Goal: Task Accomplishment & Management: Manage account settings

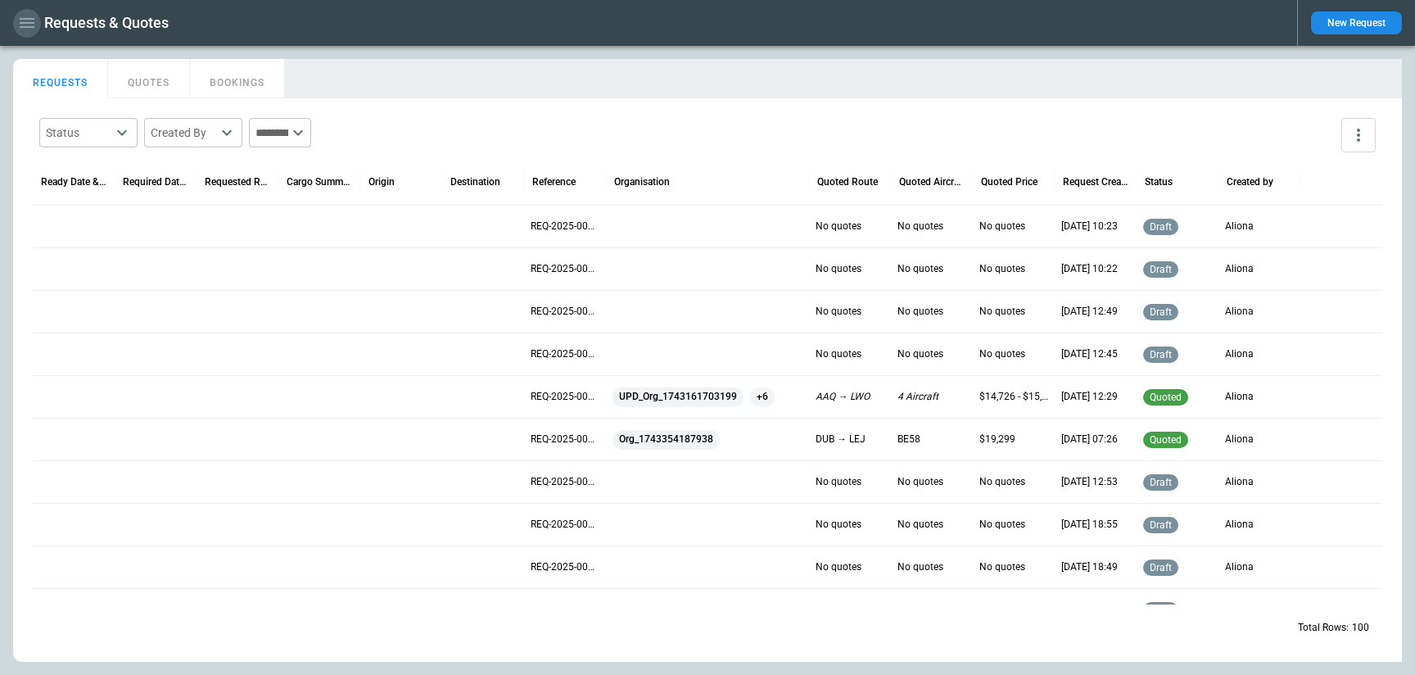
click at [32, 27] on icon "button" at bounding box center [27, 23] width 15 height 10
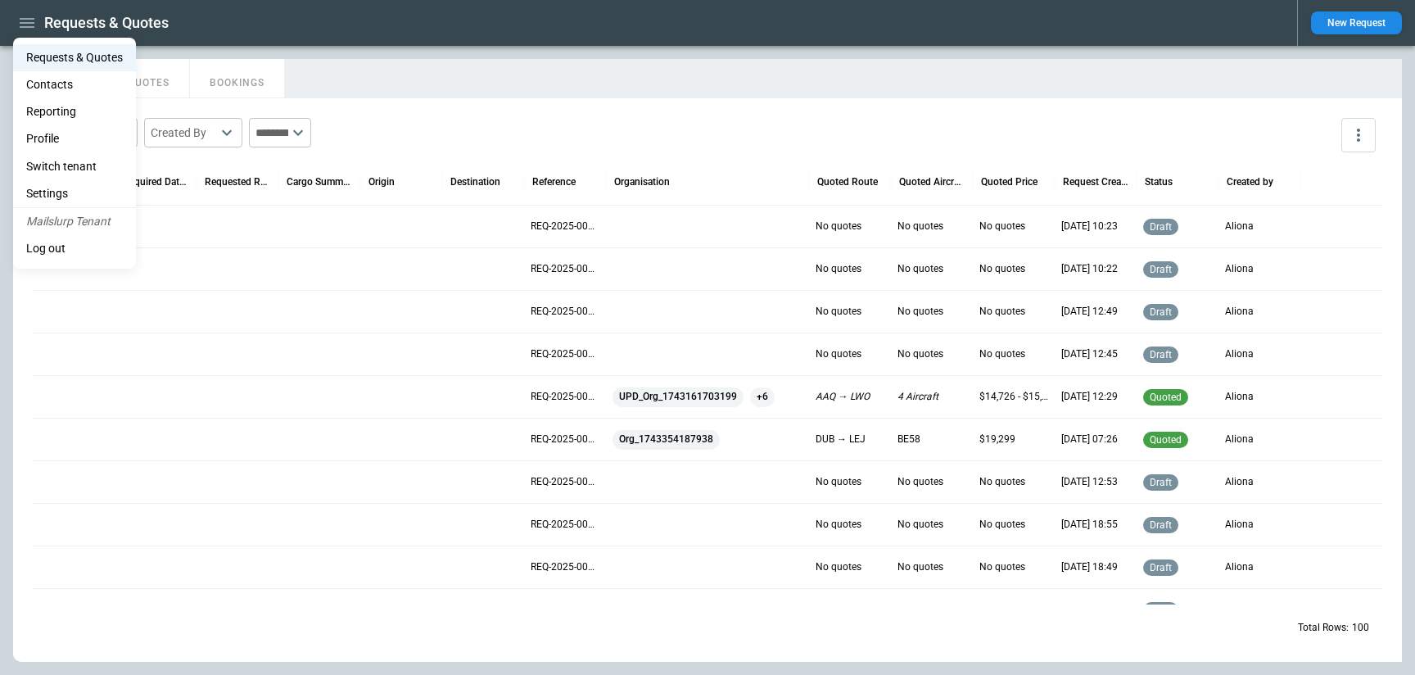
click at [81, 198] on li "Settings" at bounding box center [74, 193] width 123 height 27
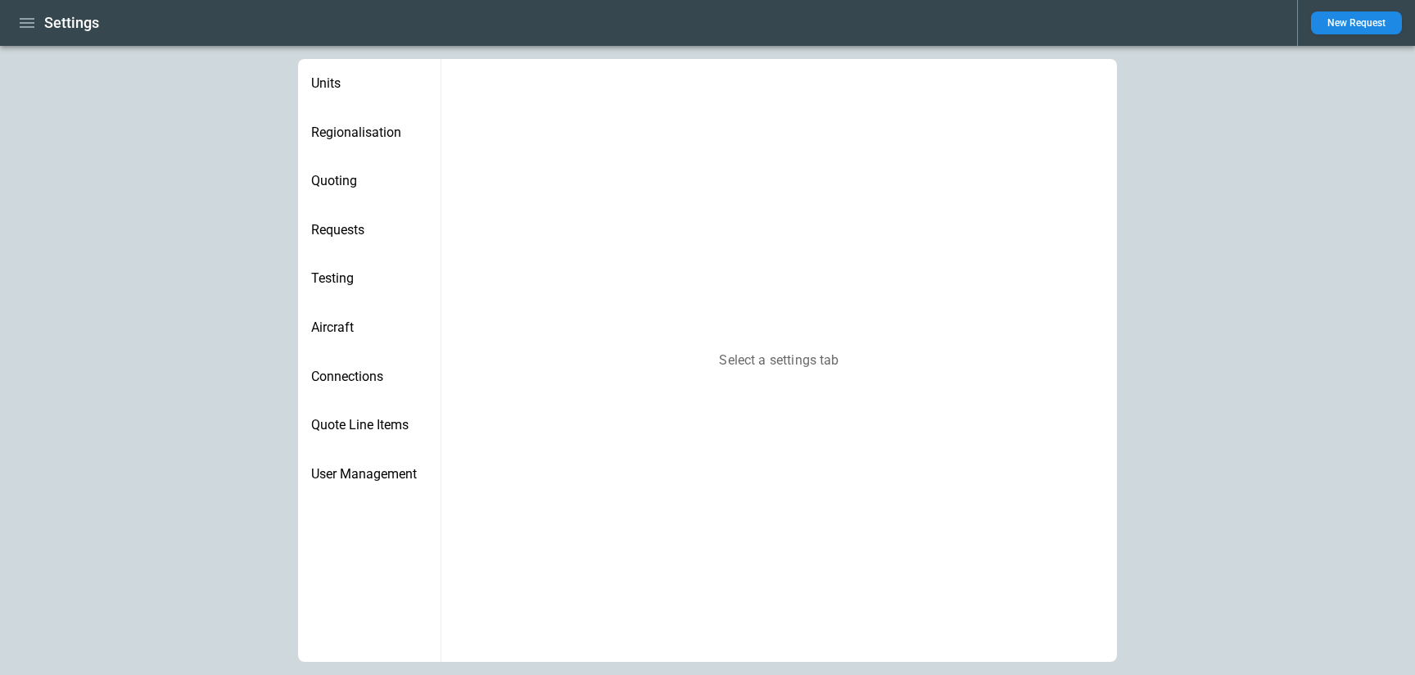
click at [348, 181] on span "Quoting" at bounding box center [369, 181] width 116 height 16
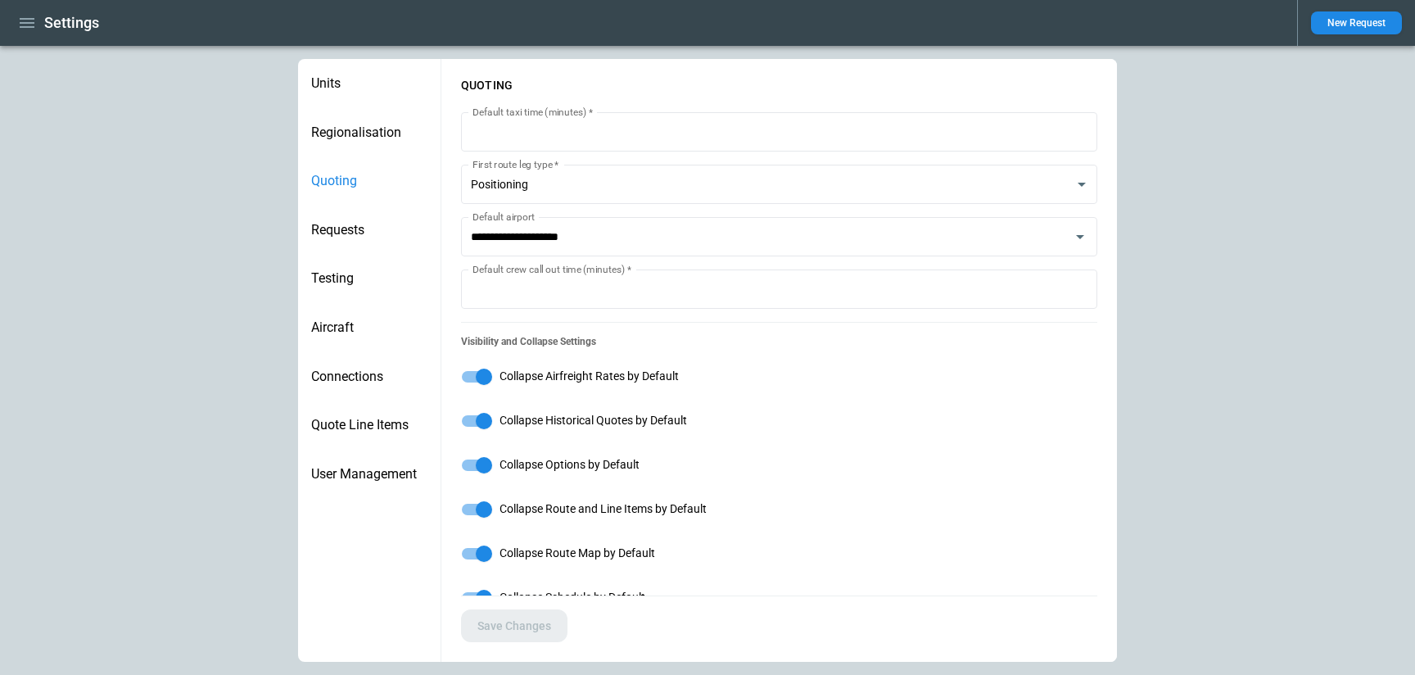
type input "**********"
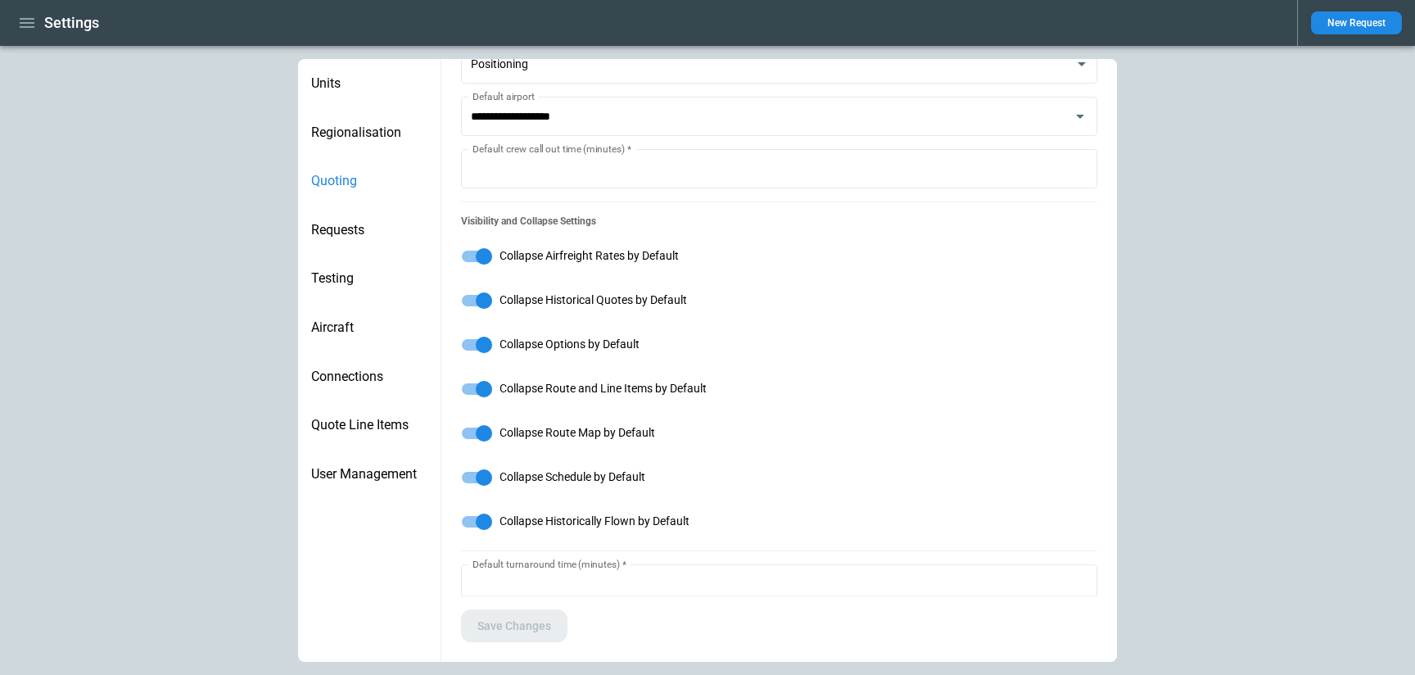
scroll to position [96, 0]
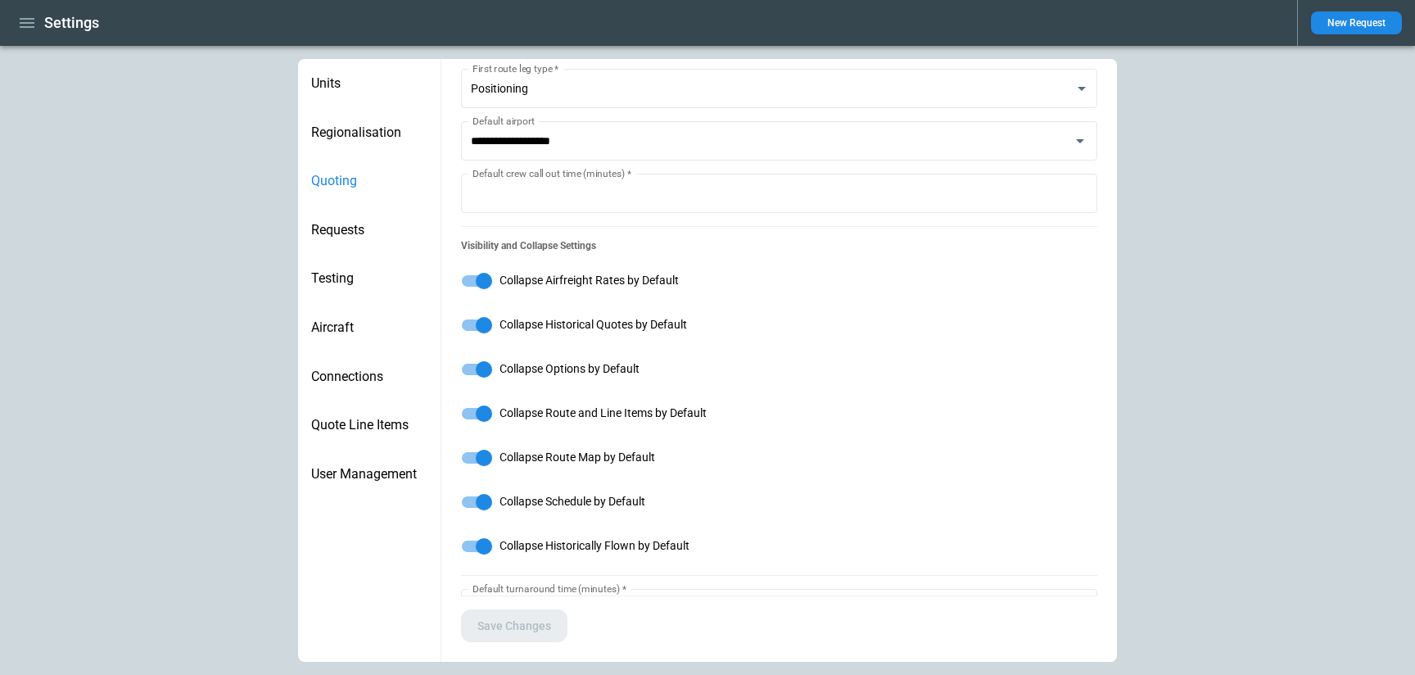
click at [20, 27] on icon "button" at bounding box center [27, 23] width 15 height 10
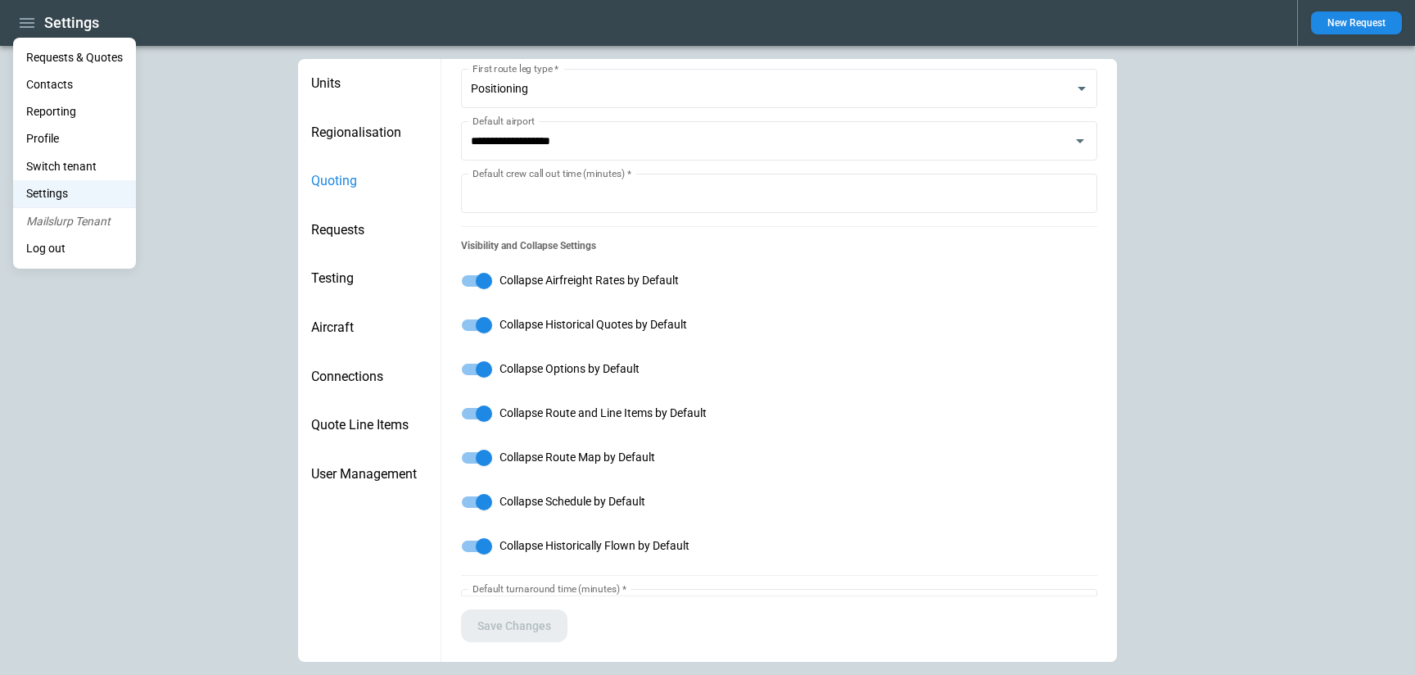
click at [44, 61] on Quotes "Requests & Quotes" at bounding box center [74, 57] width 123 height 27
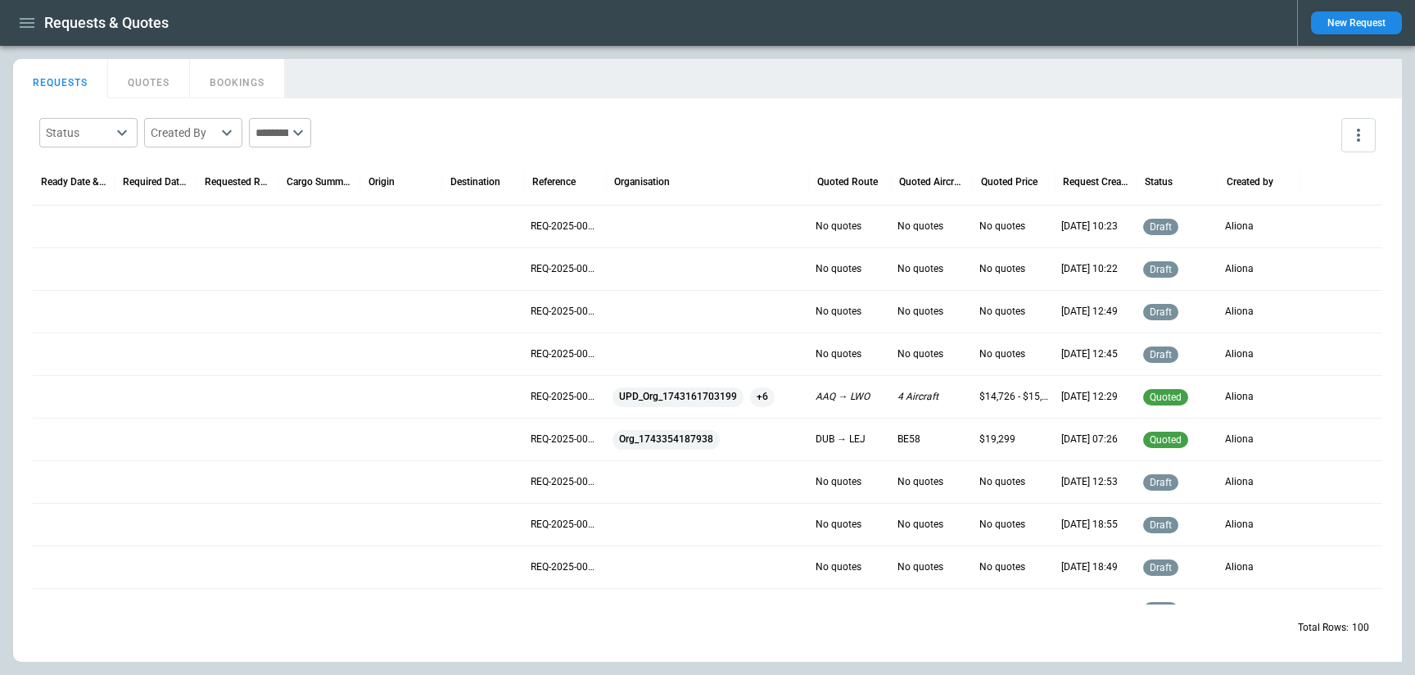
click at [446, 225] on div at bounding box center [483, 226] width 82 height 43
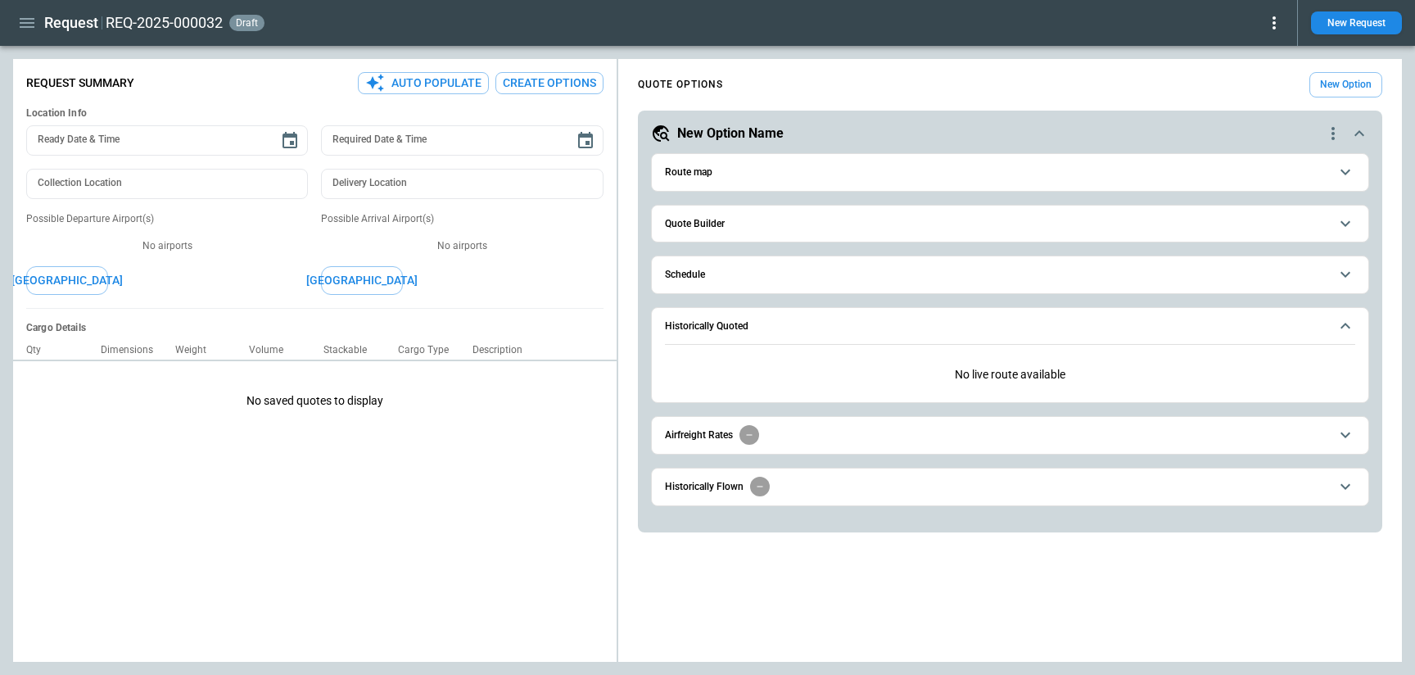
click at [783, 215] on button "Quote Builder" at bounding box center [1010, 224] width 691 height 37
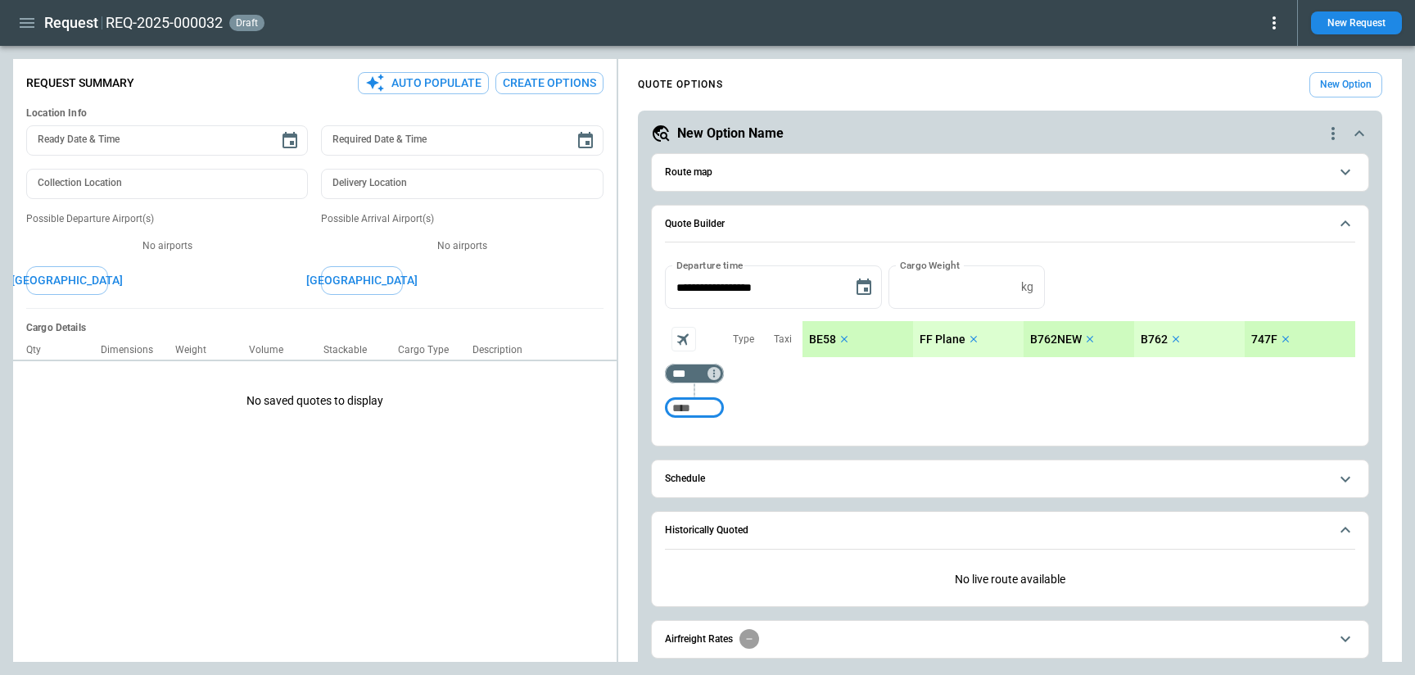
click at [689, 405] on input "Too short" at bounding box center [694, 407] width 52 height 29
type input "***"
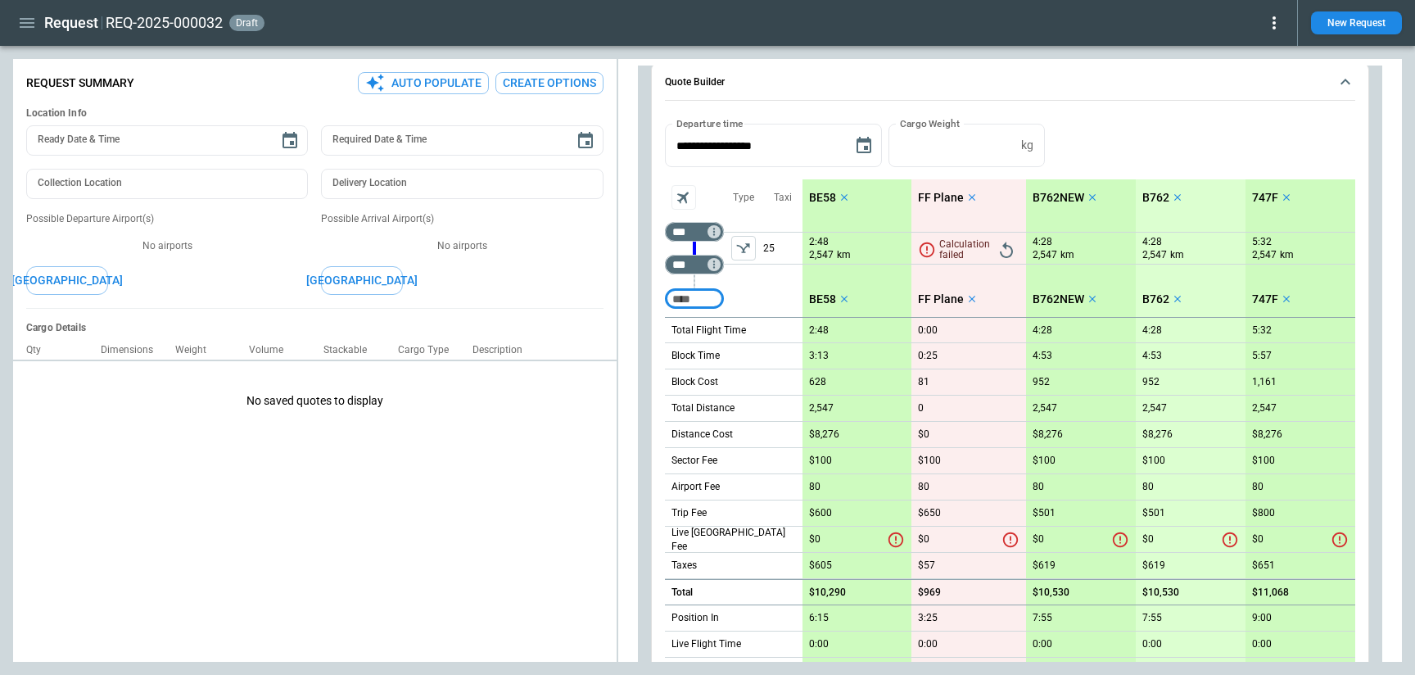
scroll to position [84, 0]
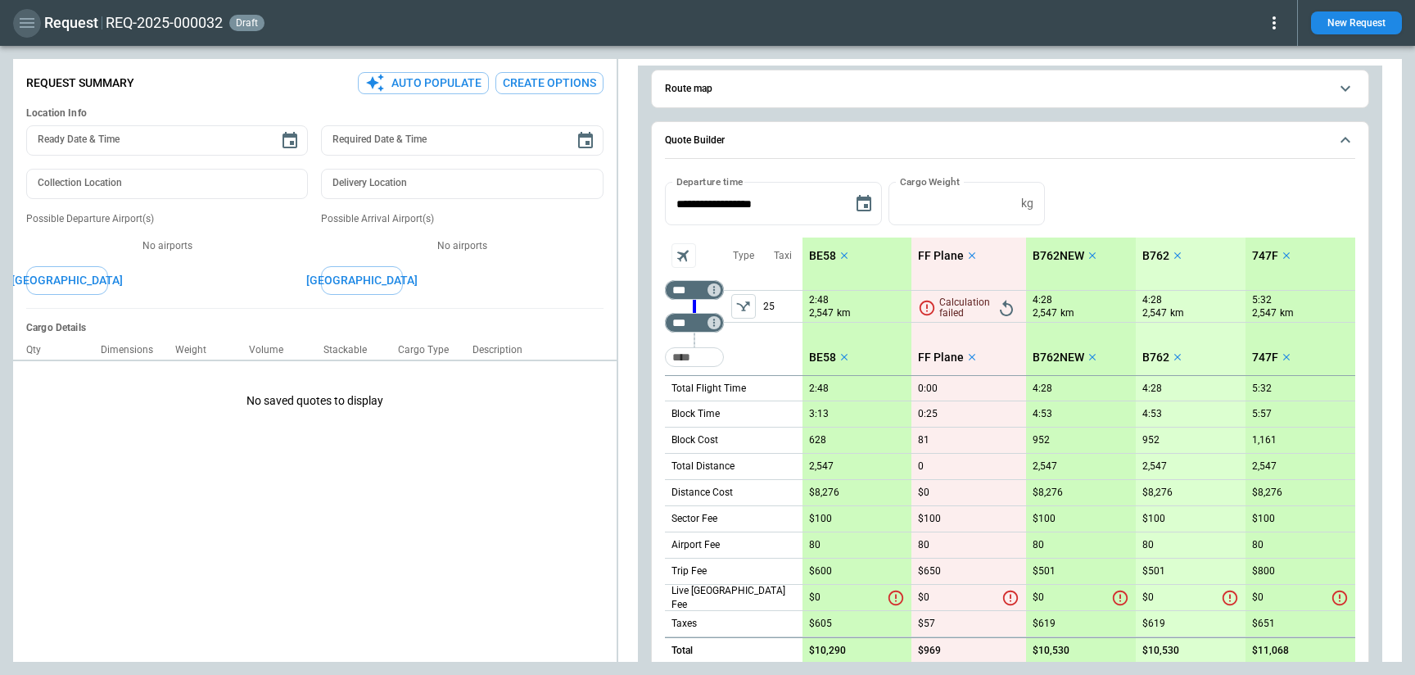
click at [33, 20] on icon "button" at bounding box center [27, 23] width 20 height 20
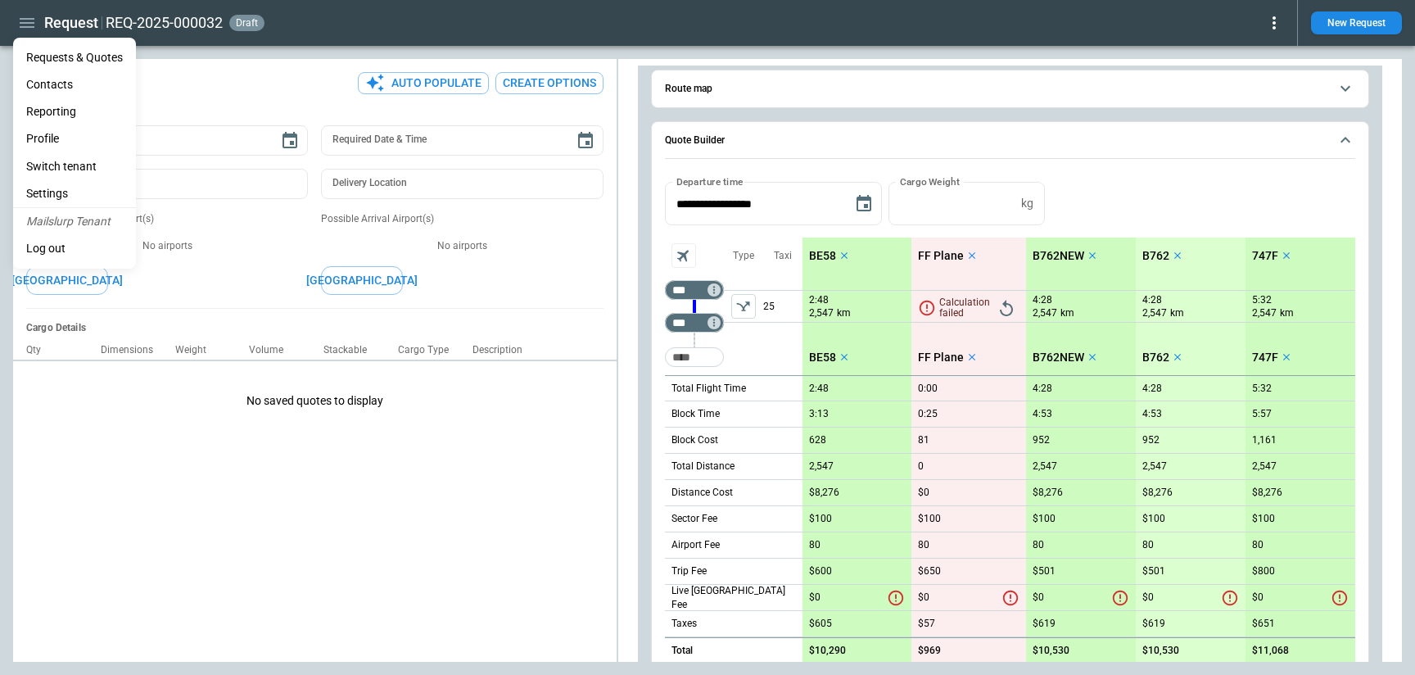
click at [48, 54] on Quotes "Requests & Quotes" at bounding box center [74, 57] width 123 height 27
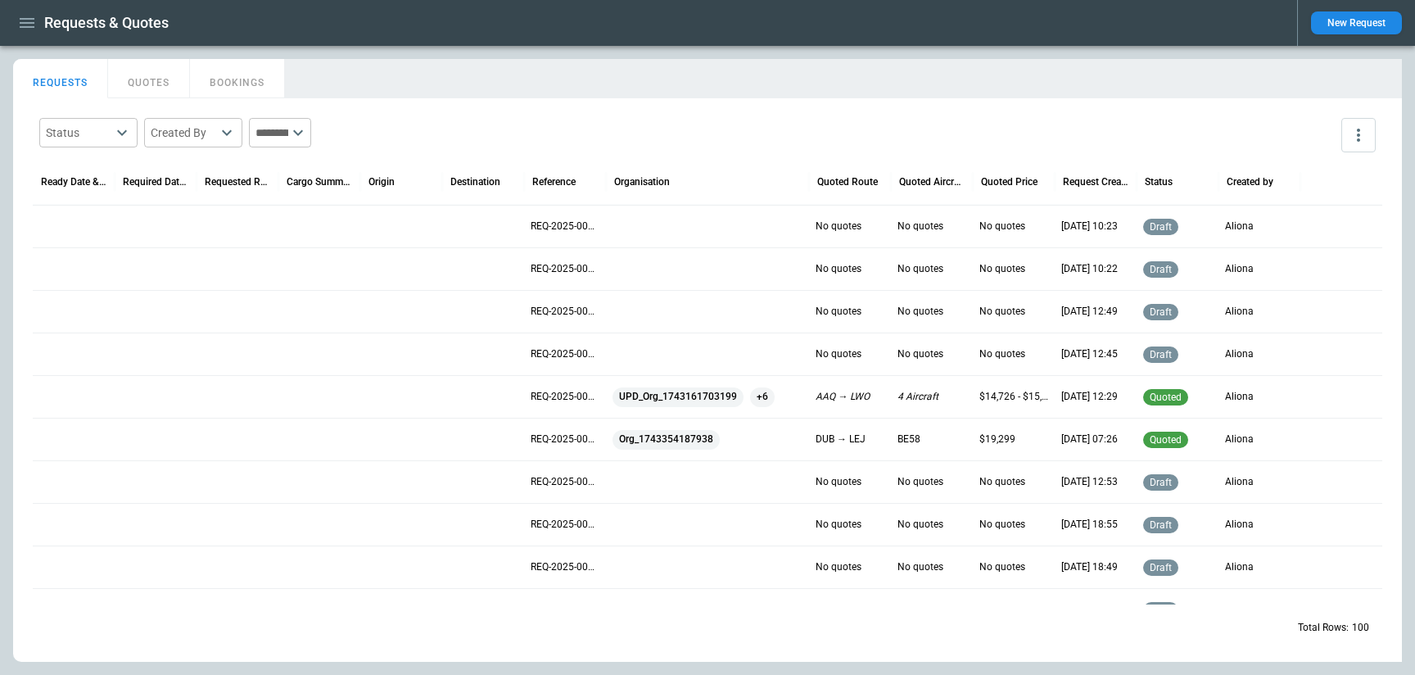
click at [26, 21] on icon "button" at bounding box center [27, 23] width 20 height 20
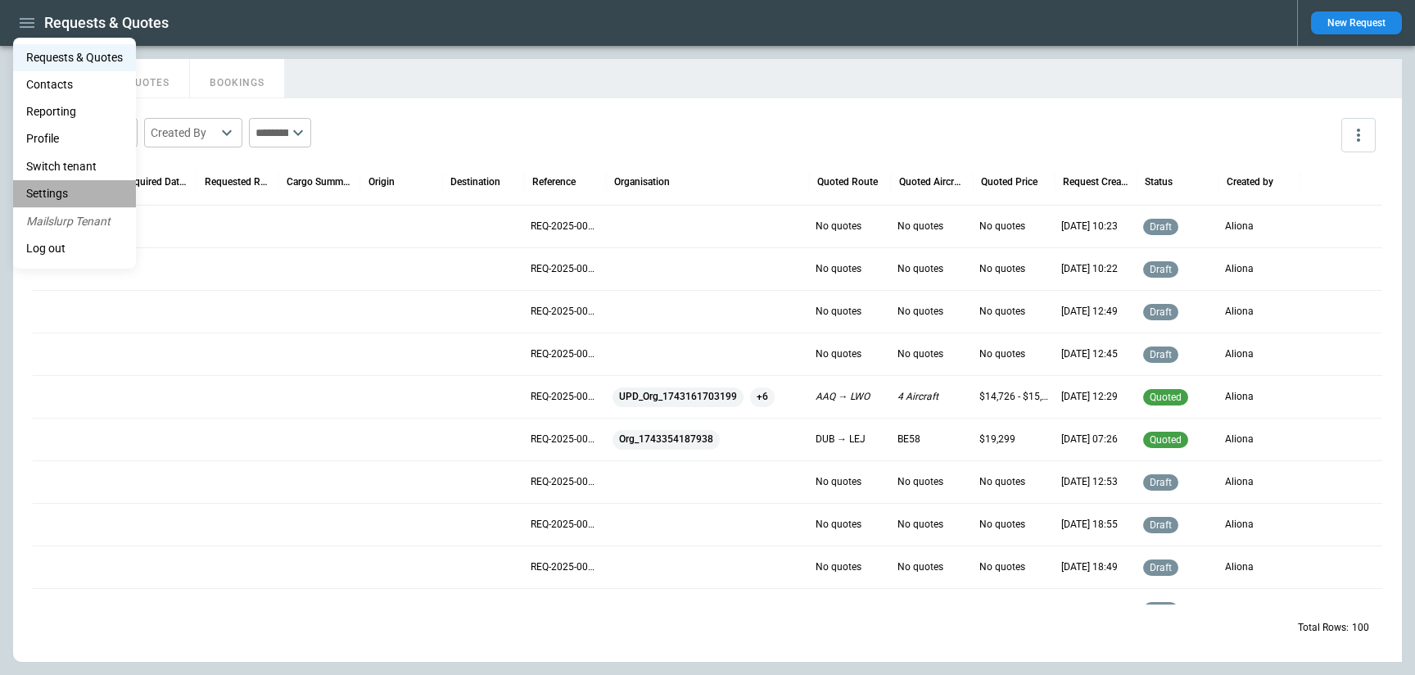
click at [69, 188] on li "Settings" at bounding box center [74, 193] width 123 height 27
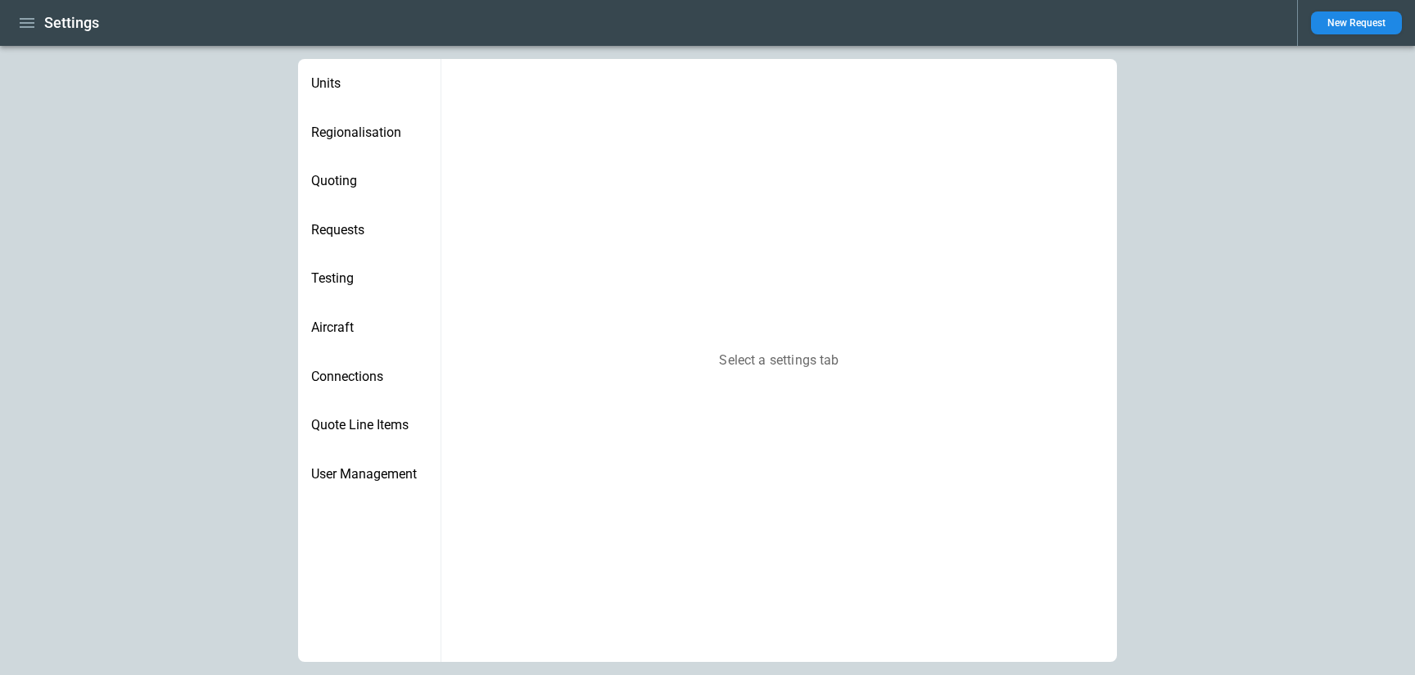
click at [356, 229] on span "Requests" at bounding box center [369, 230] width 116 height 16
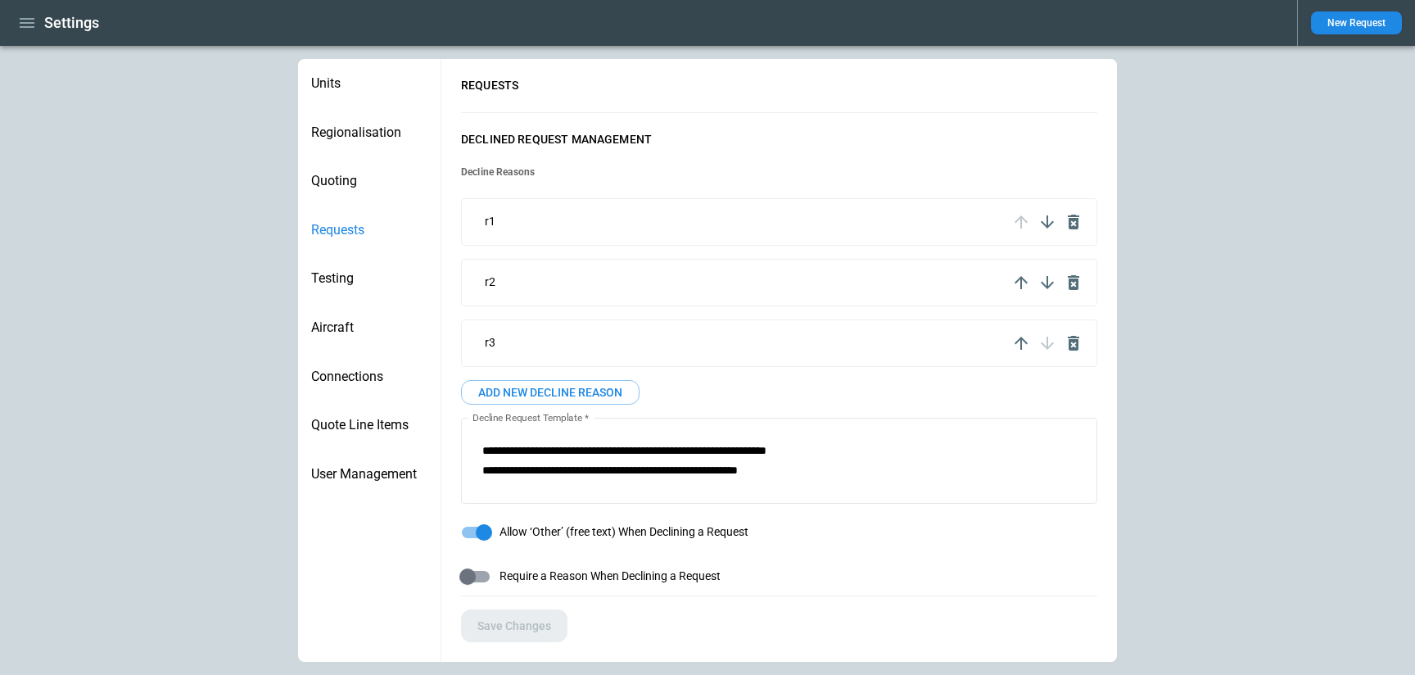
click at [1077, 345] on icon "button" at bounding box center [1073, 343] width 11 height 15
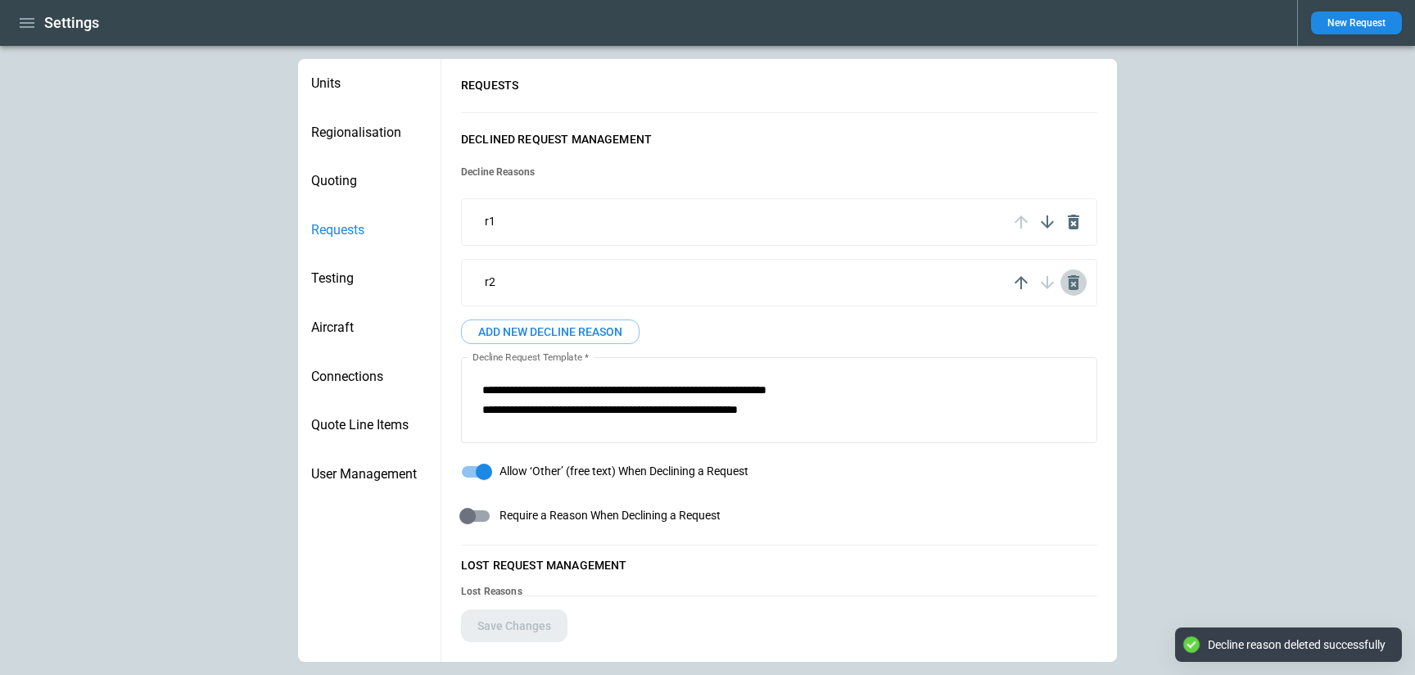
click at [1076, 283] on icon "button" at bounding box center [1074, 283] width 20 height 20
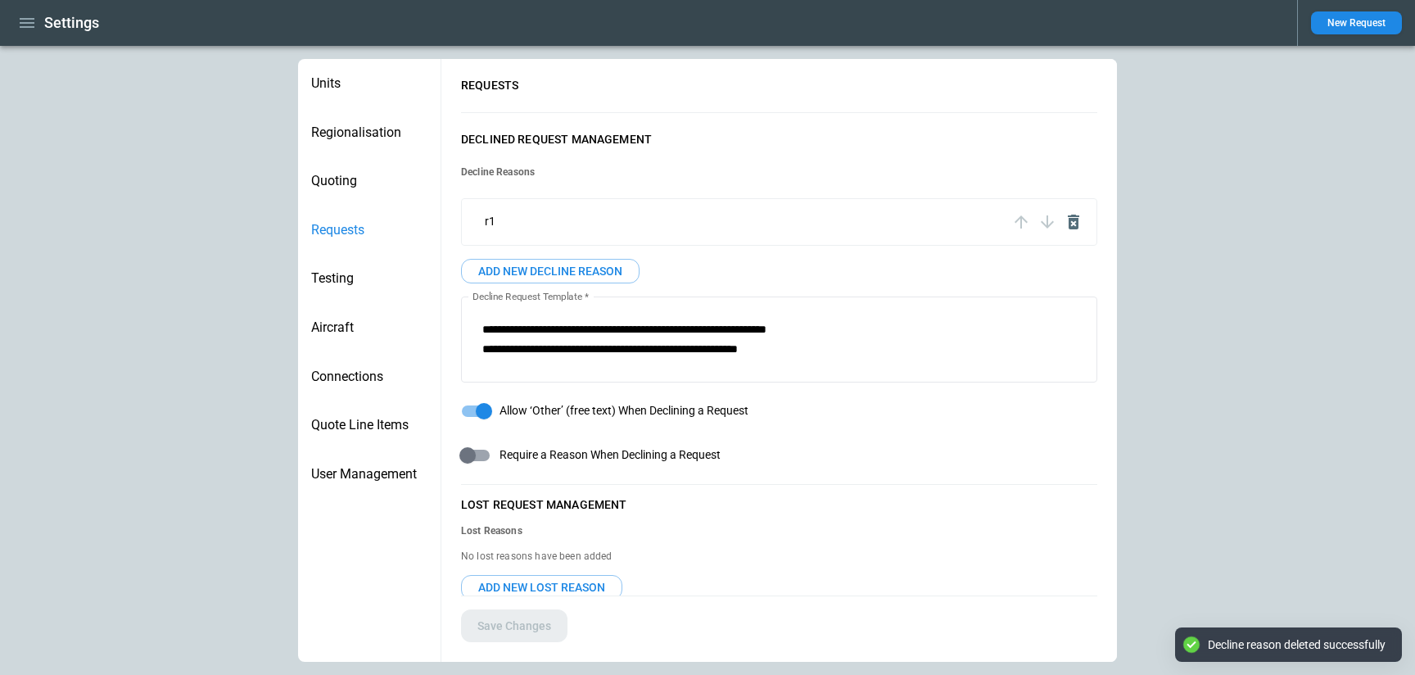
scroll to position [62, 0]
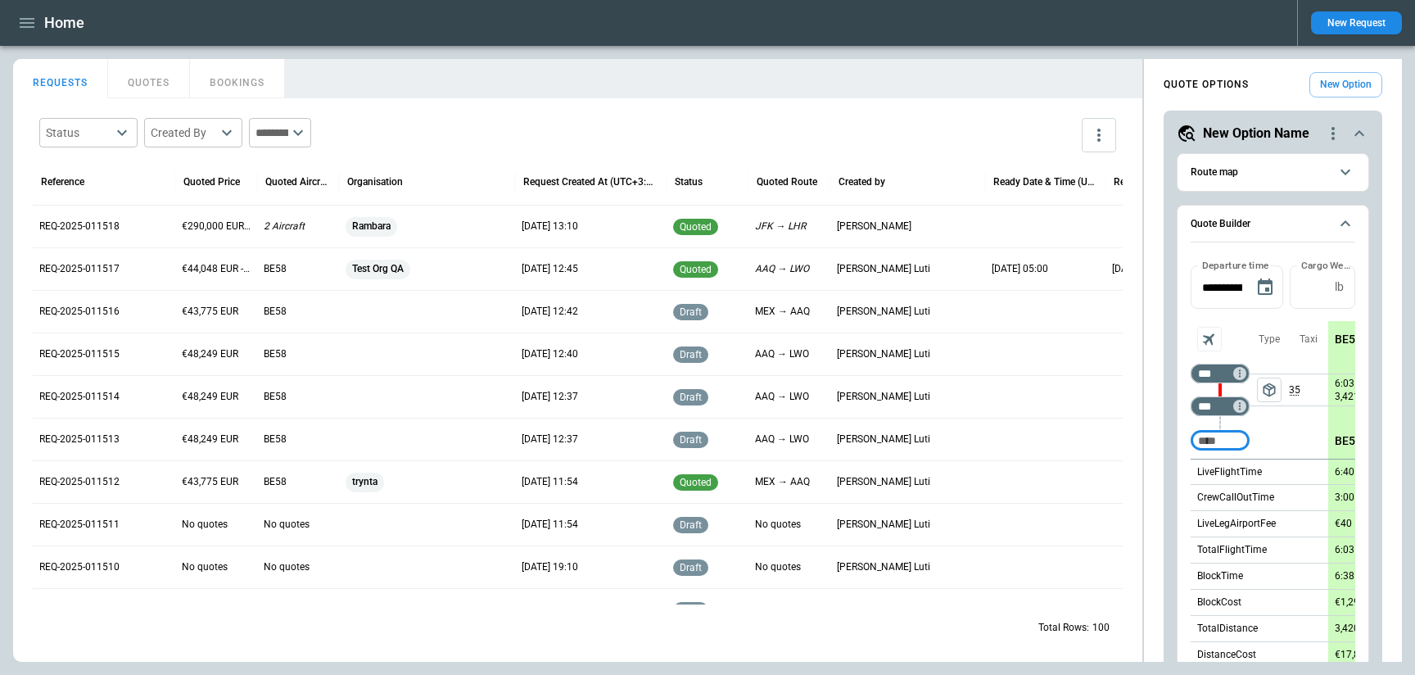
click at [28, 21] on icon "button" at bounding box center [27, 23] width 20 height 20
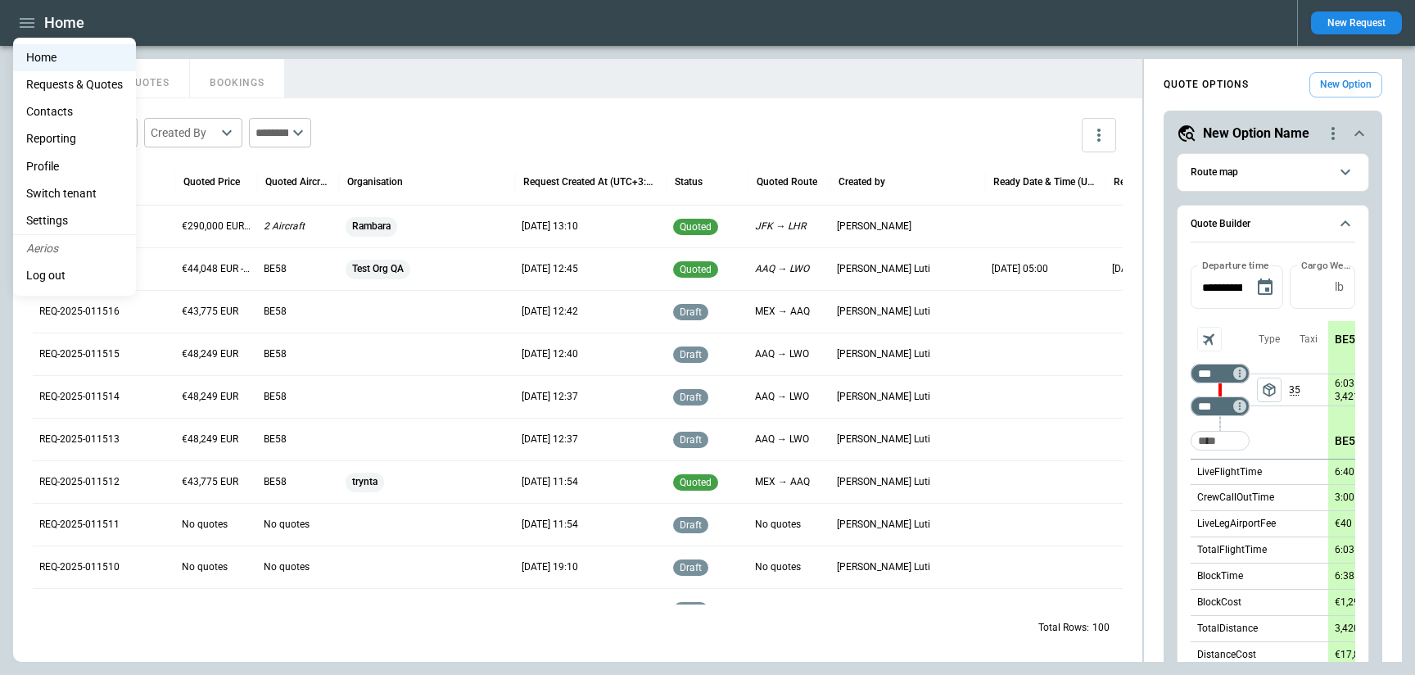
click at [62, 217] on li "Settings" at bounding box center [74, 220] width 123 height 27
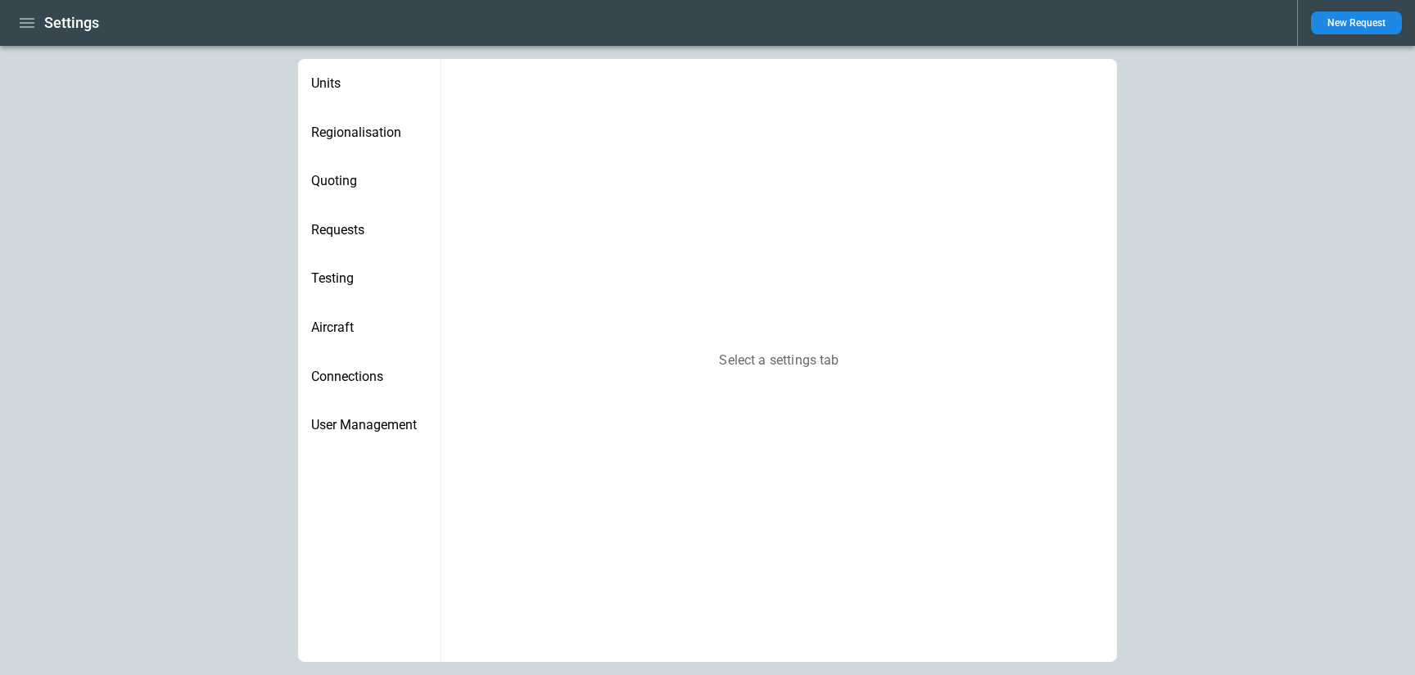
click at [342, 178] on span "Quoting" at bounding box center [369, 181] width 116 height 16
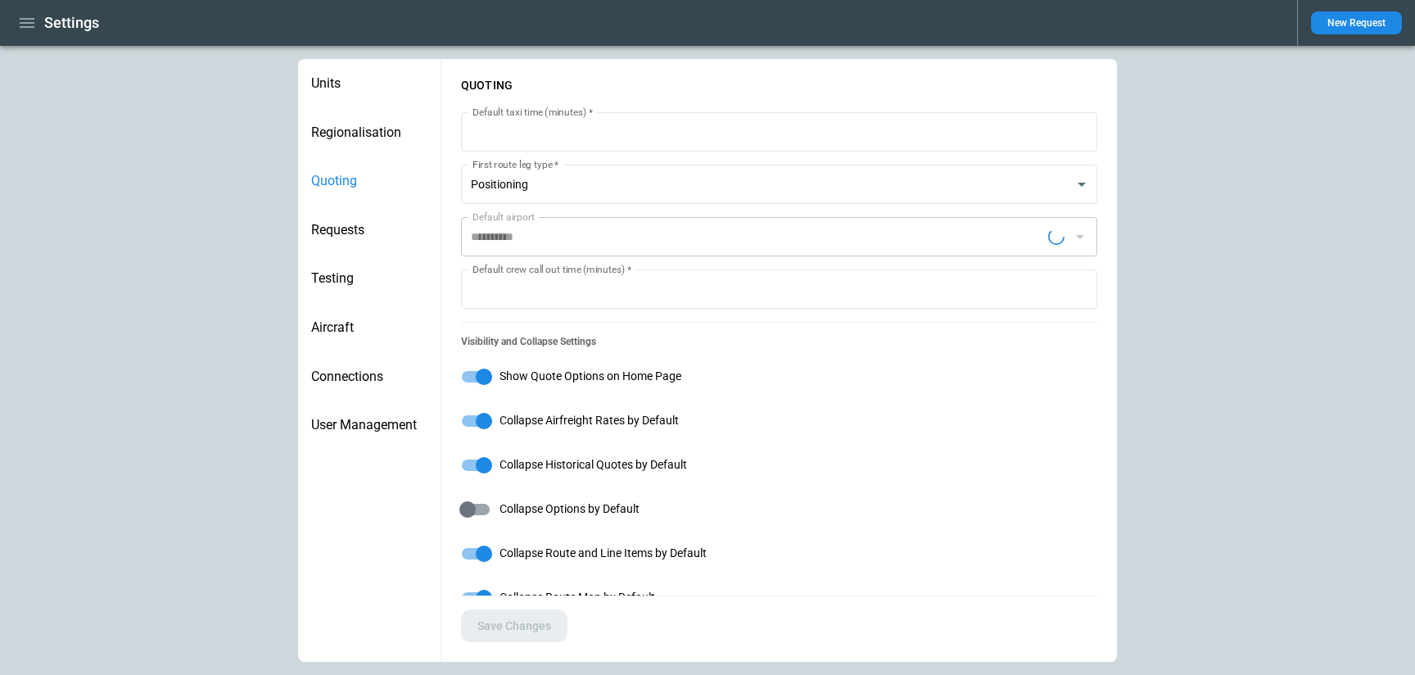
type input "**********"
click at [21, 22] on icon "button" at bounding box center [27, 23] width 20 height 20
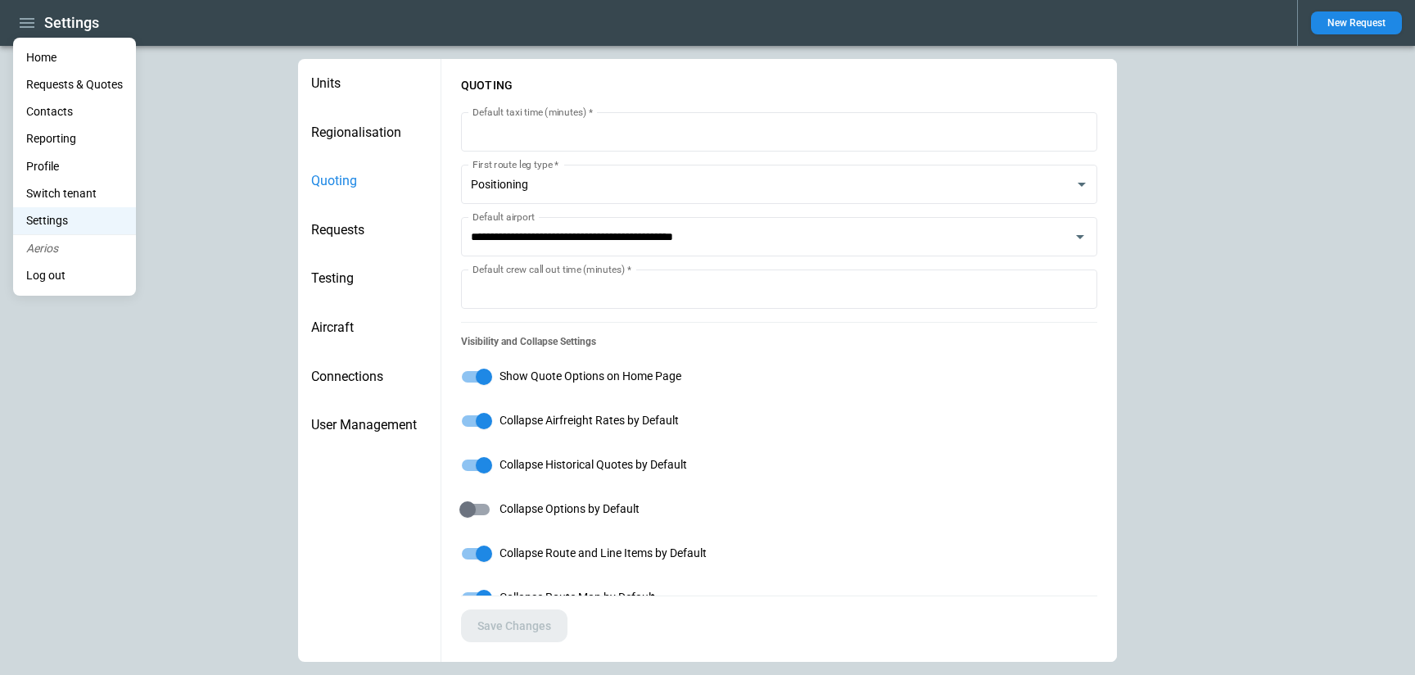
click at [48, 111] on li "Contacts" at bounding box center [74, 111] width 123 height 27
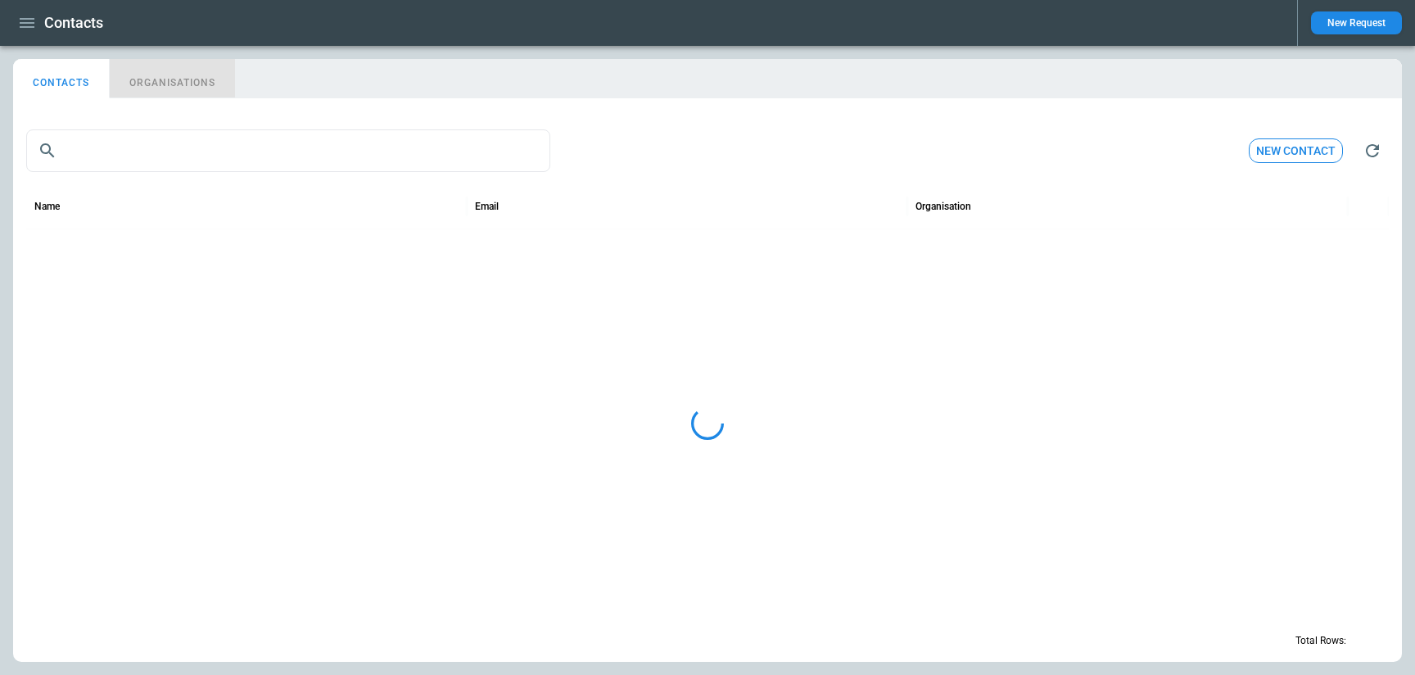
click at [166, 71] on button "ORGANISATIONS" at bounding box center [172, 78] width 125 height 39
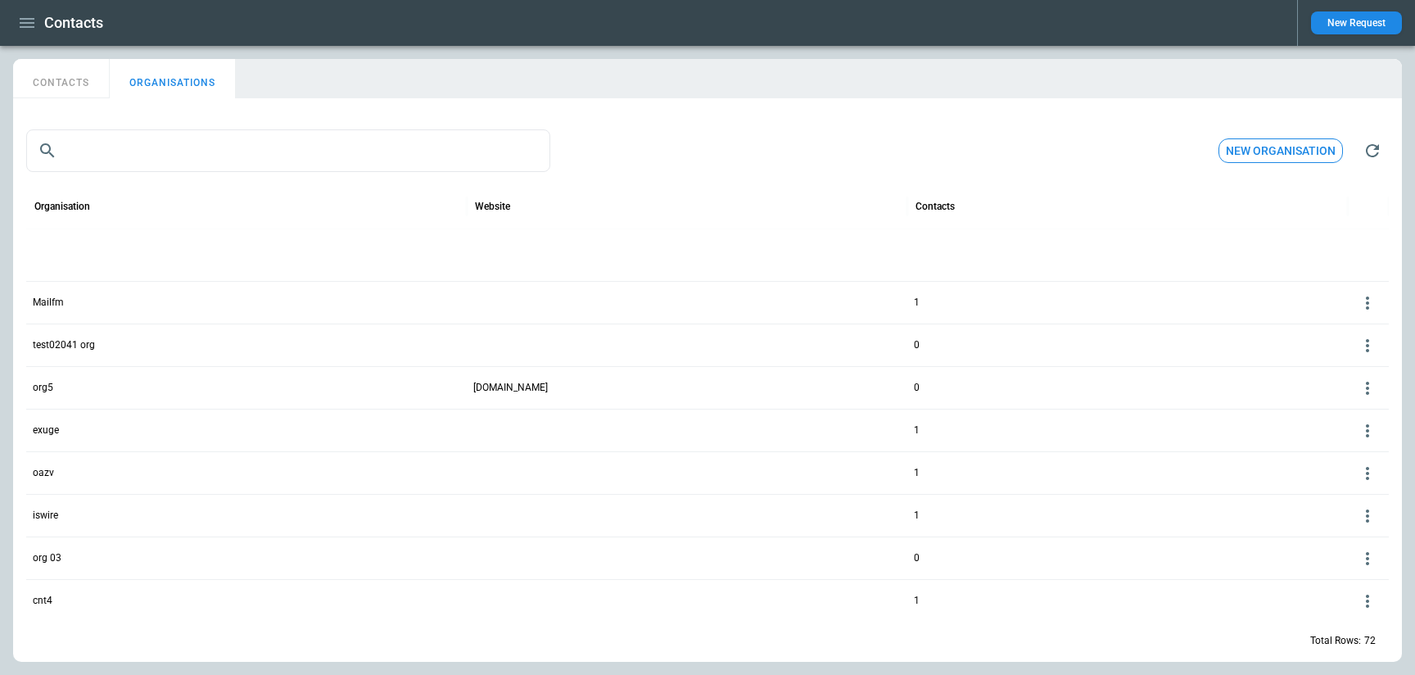
scroll to position [2395, 0]
click at [1366, 385] on icon at bounding box center [1368, 384] width 20 height 20
click at [106, 375] on div at bounding box center [707, 337] width 1415 height 675
click at [51, 383] on p "outlook" at bounding box center [247, 384] width 428 height 14
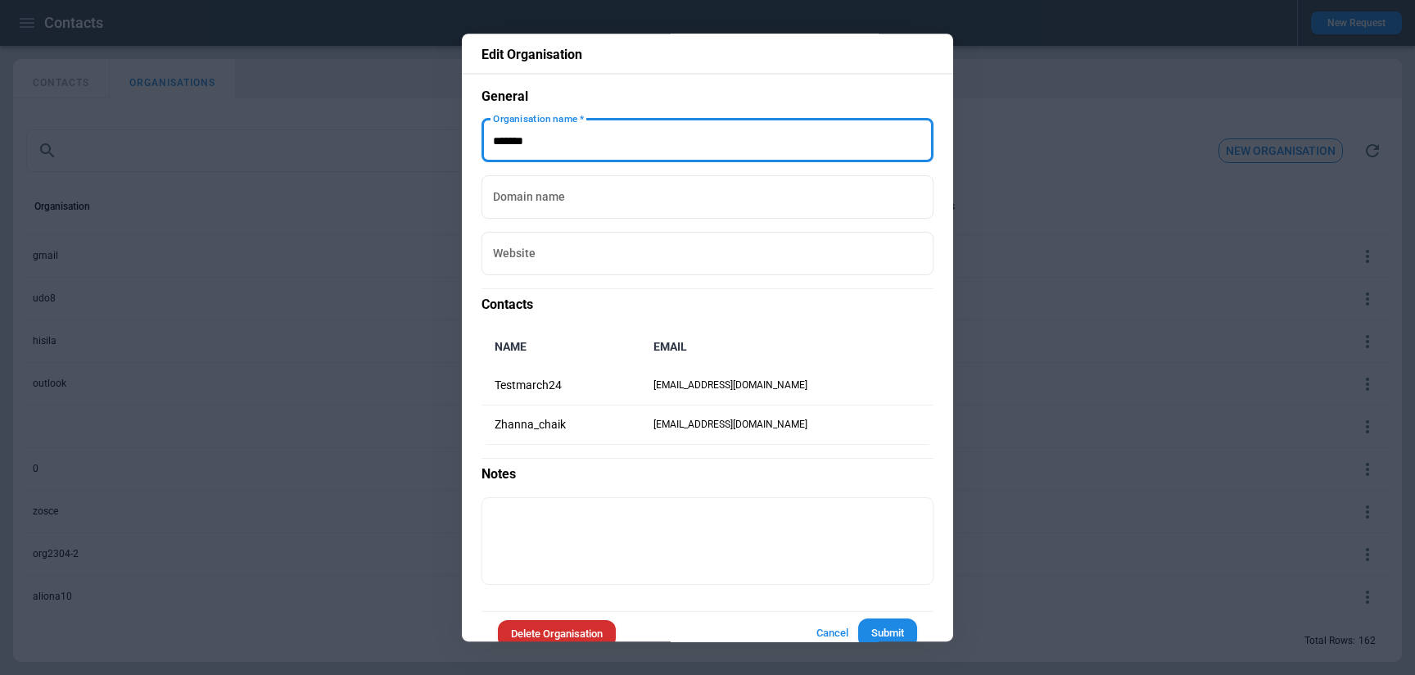
drag, startPoint x: 572, startPoint y: 143, endPoint x: 443, endPoint y: 143, distance: 128.6
click at [443, 143] on div "Edit Organisation General Organisation name   * Organisation name   * Domain na…" at bounding box center [707, 337] width 1415 height 675
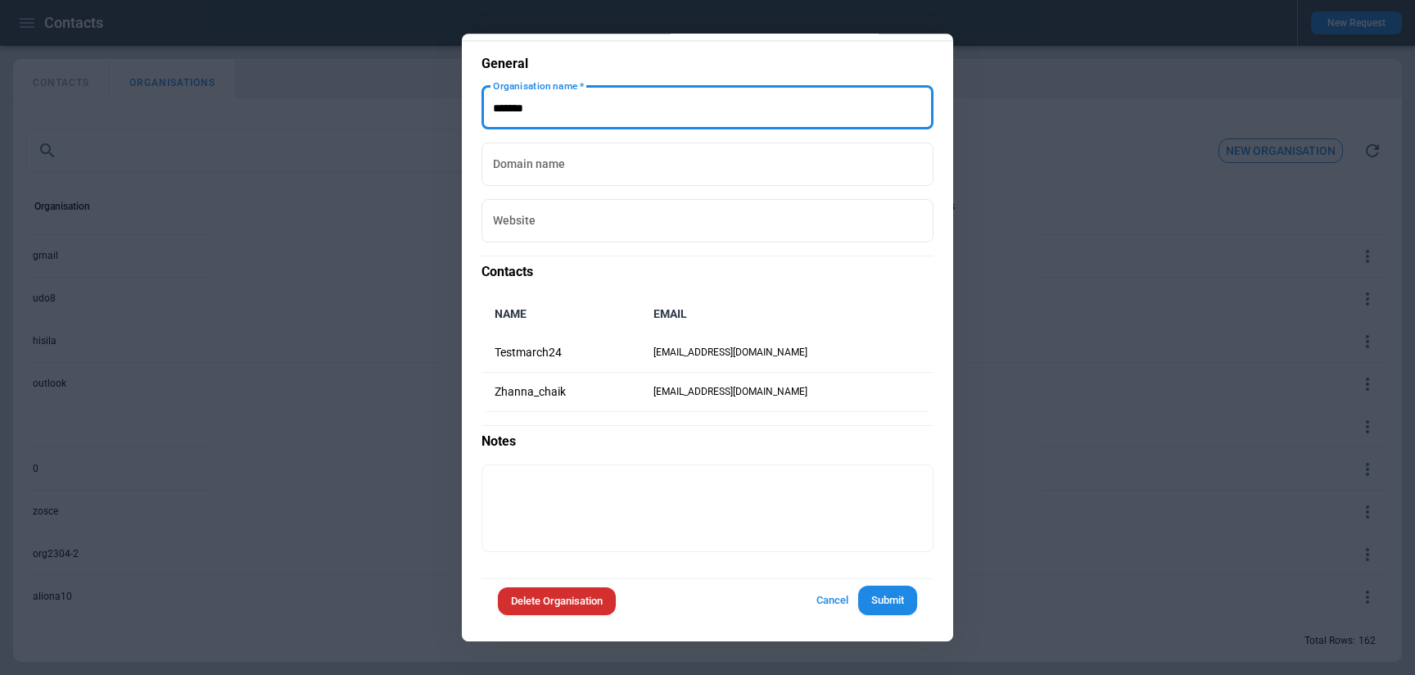
click at [838, 598] on button "Cancel" at bounding box center [832, 601] width 52 height 30
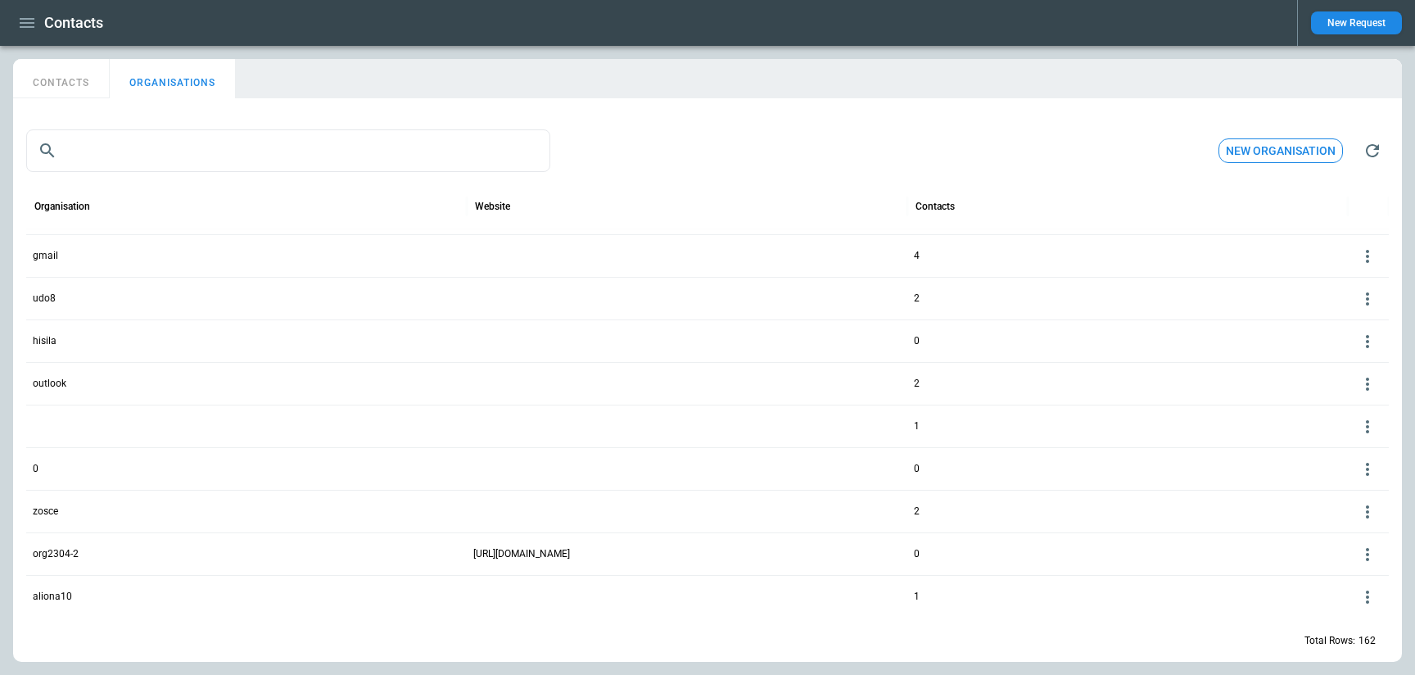
click at [1368, 387] on icon at bounding box center [1367, 384] width 3 height 13
click at [1353, 428] on button "Delete" at bounding box center [1354, 433] width 53 height 24
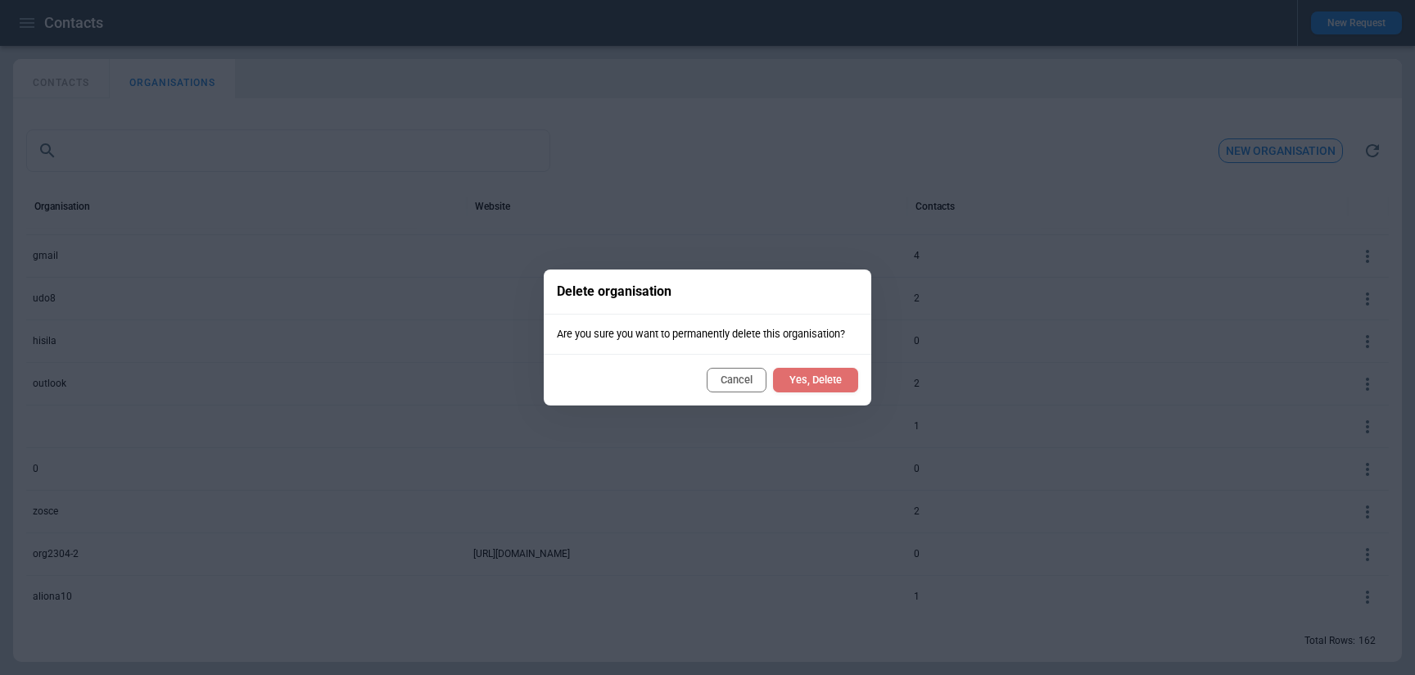
click at [840, 379] on button "Yes, Delete" at bounding box center [815, 380] width 85 height 25
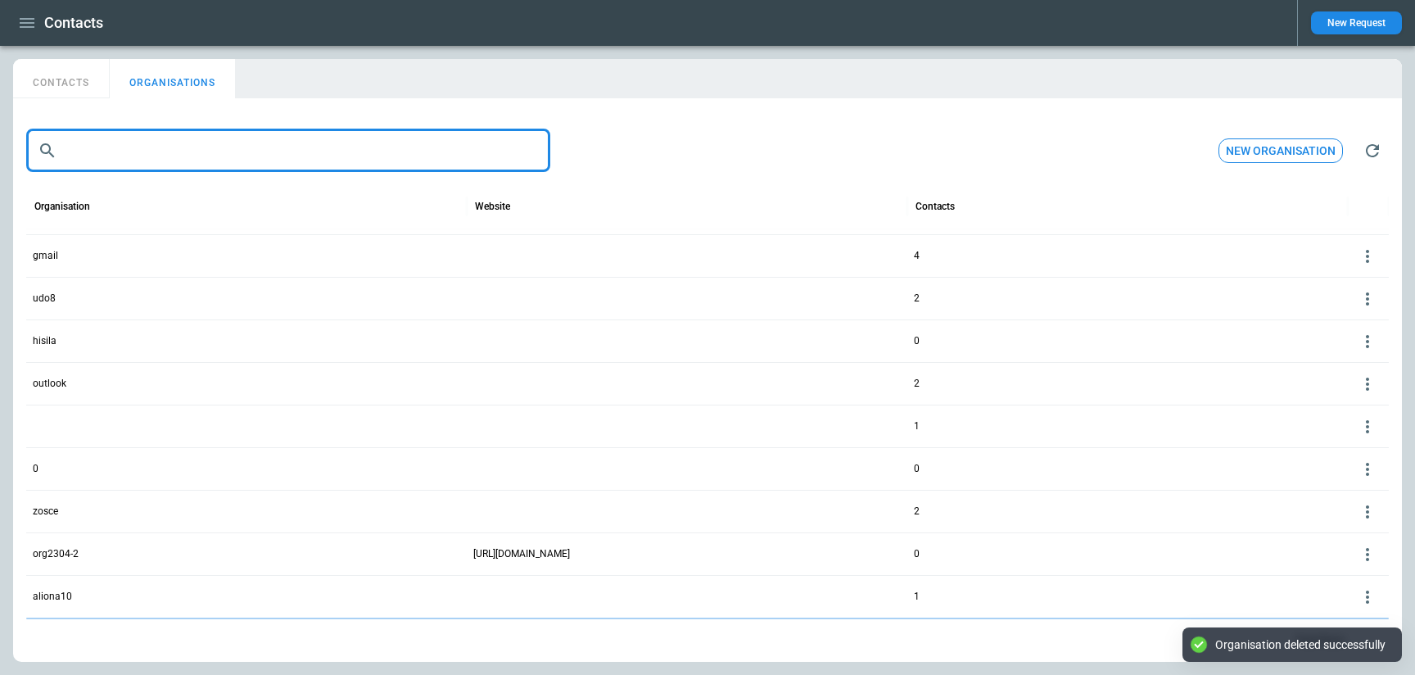
click at [190, 138] on input "text" at bounding box center [307, 150] width 487 height 43
paste input "*******"
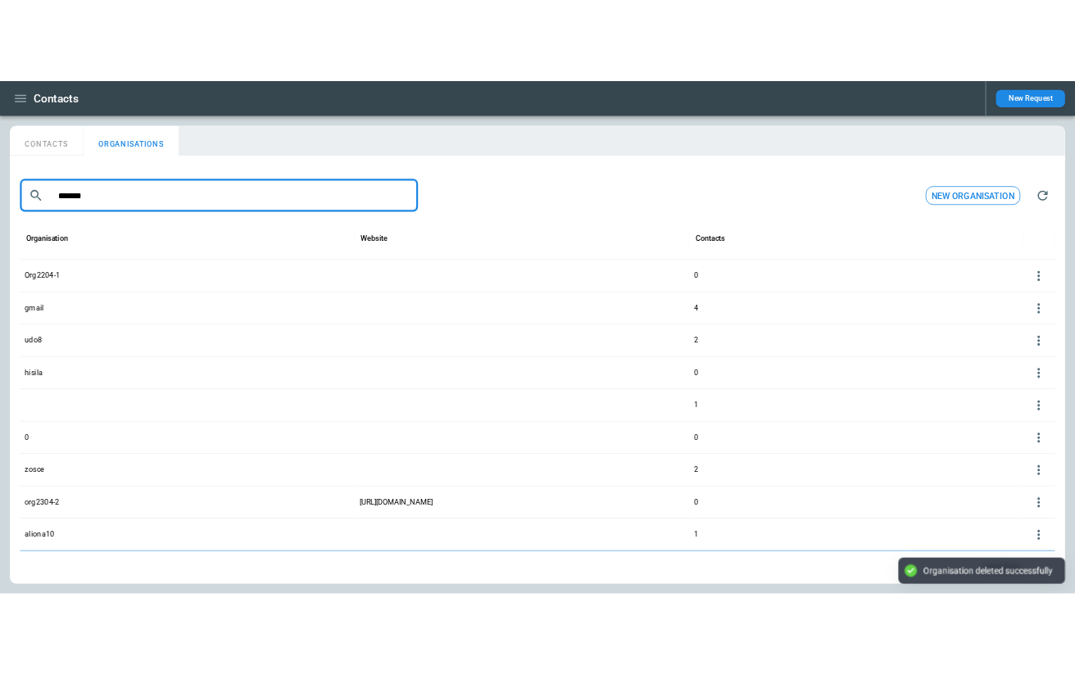
scroll to position [0, 0]
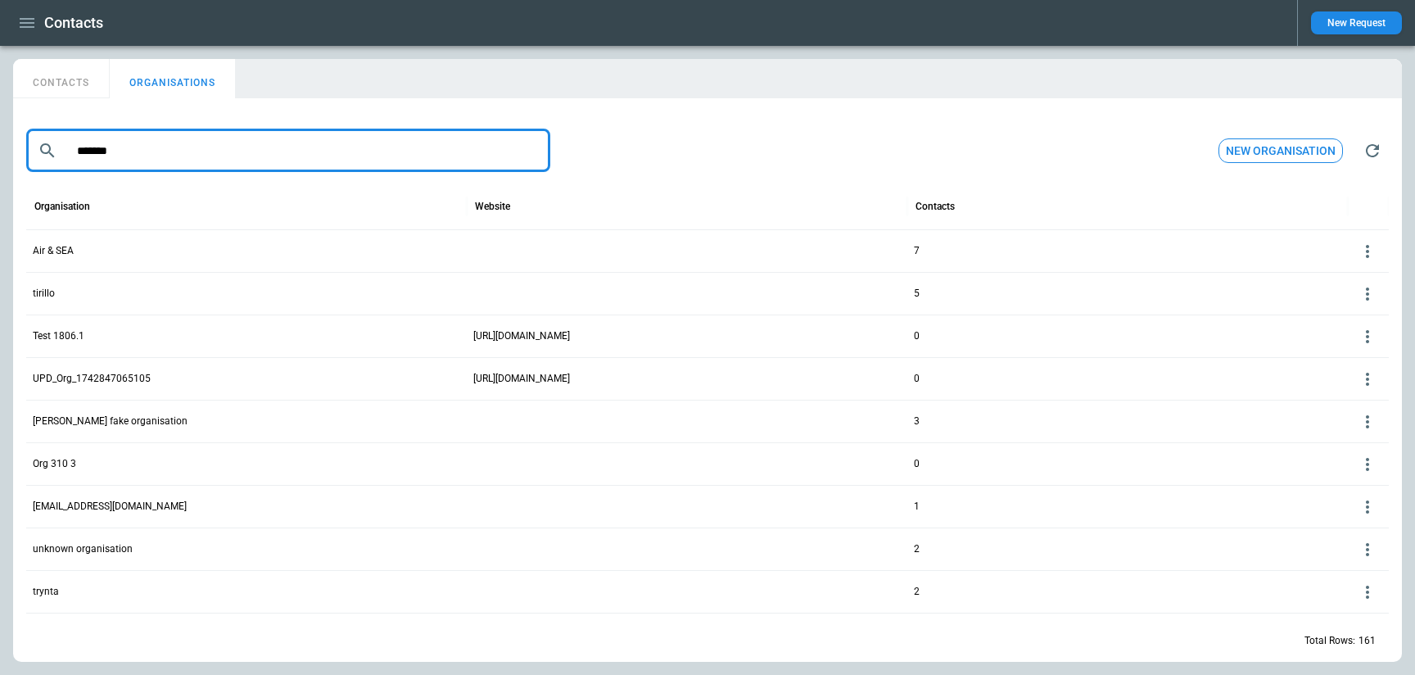
drag, startPoint x: 246, startPoint y: 142, endPoint x: 45, endPoint y: 139, distance: 200.7
click at [45, 140] on div "​ ******* ​" at bounding box center [288, 150] width 524 height 43
paste input "text"
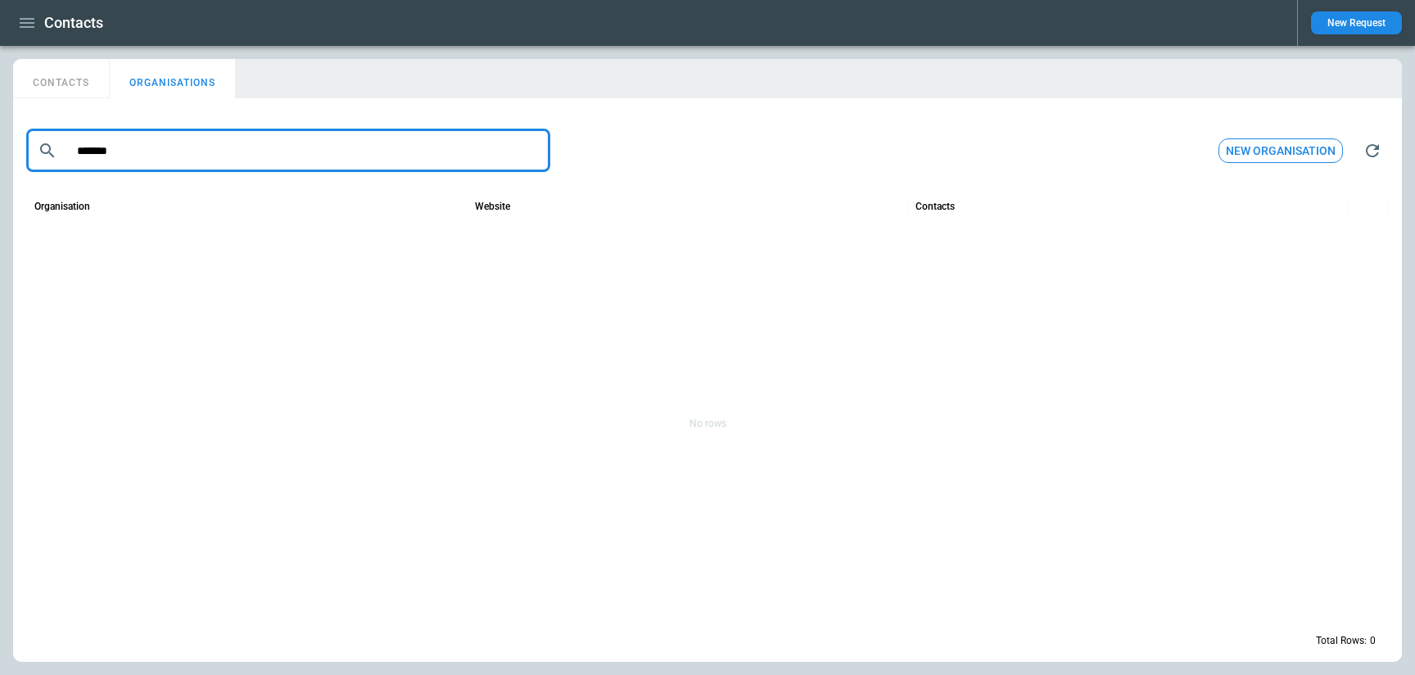
type input "*******"
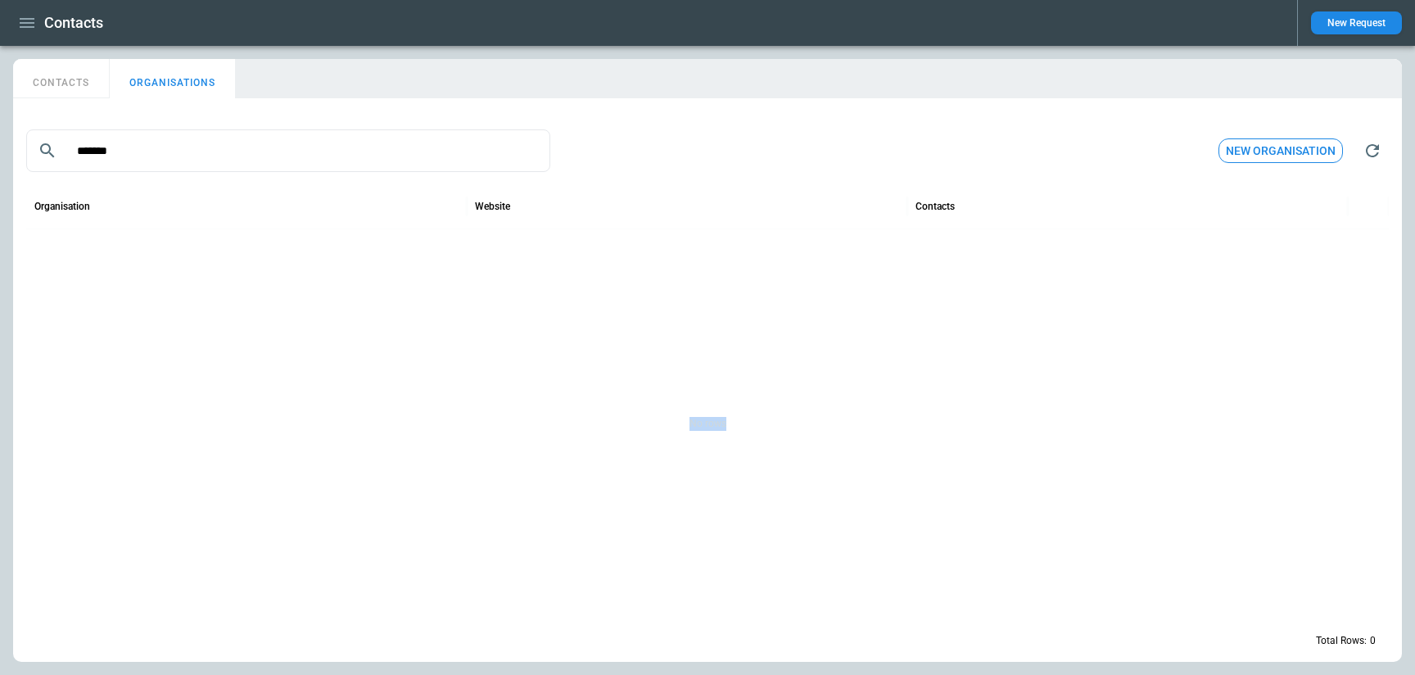
drag, startPoint x: 691, startPoint y: 424, endPoint x: 768, endPoint y: 424, distance: 76.2
click at [768, 424] on div "No rows" at bounding box center [707, 423] width 1363 height 388
click at [892, 347] on div "No rows" at bounding box center [707, 423] width 1363 height 388
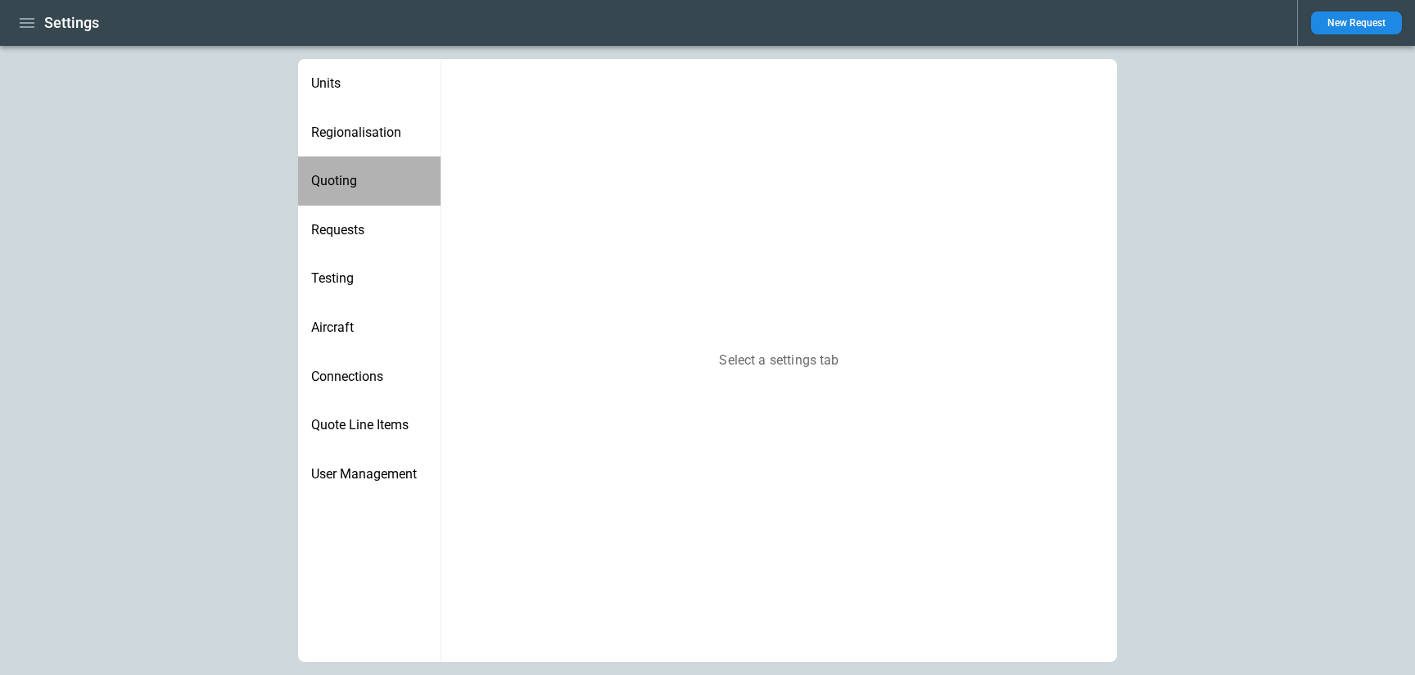
click at [355, 180] on span "Quoting" at bounding box center [369, 181] width 116 height 16
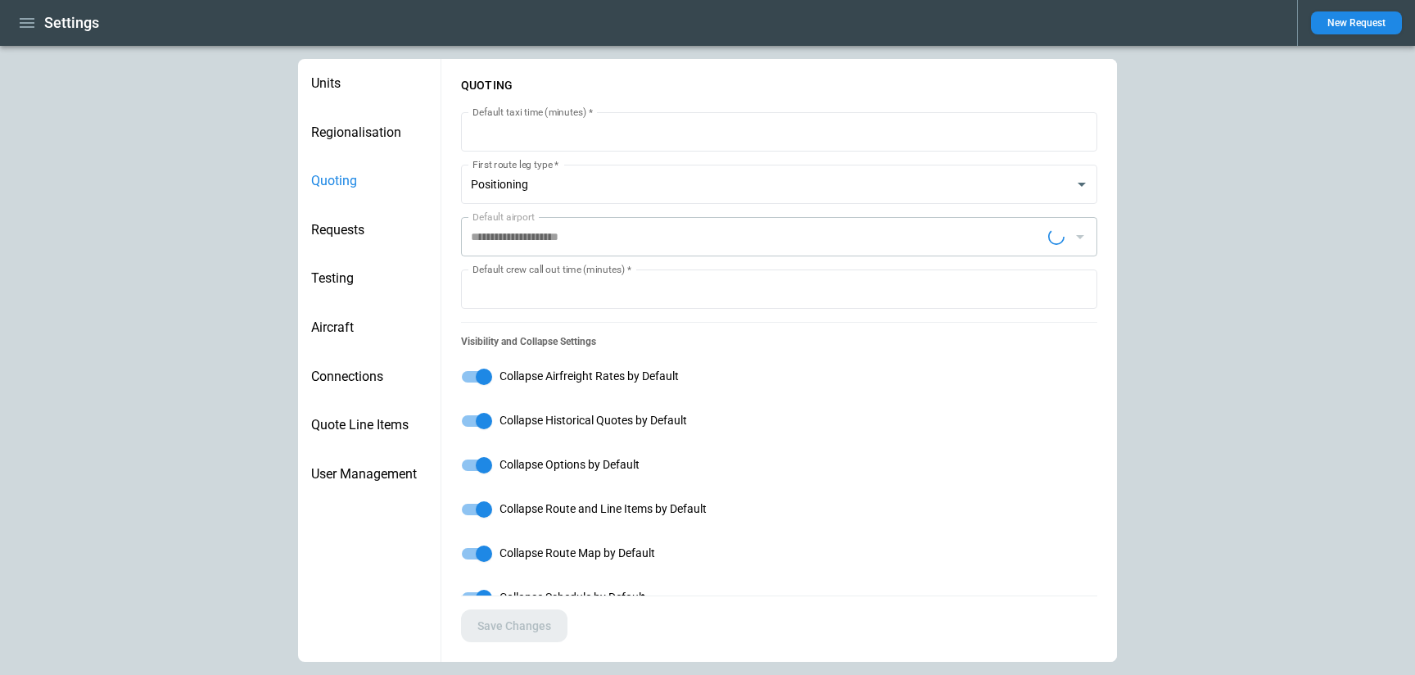
type input "**********"
click at [390, 228] on span "Requests" at bounding box center [369, 230] width 116 height 16
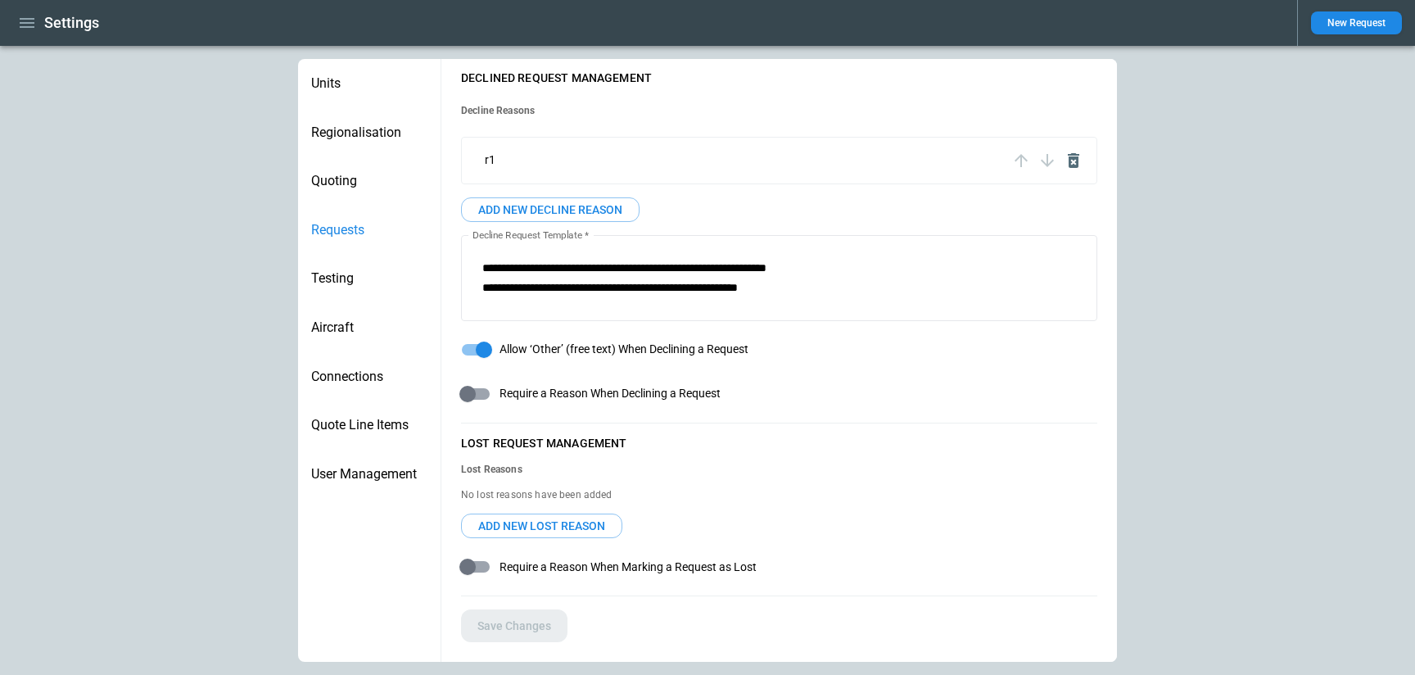
scroll to position [42, 0]
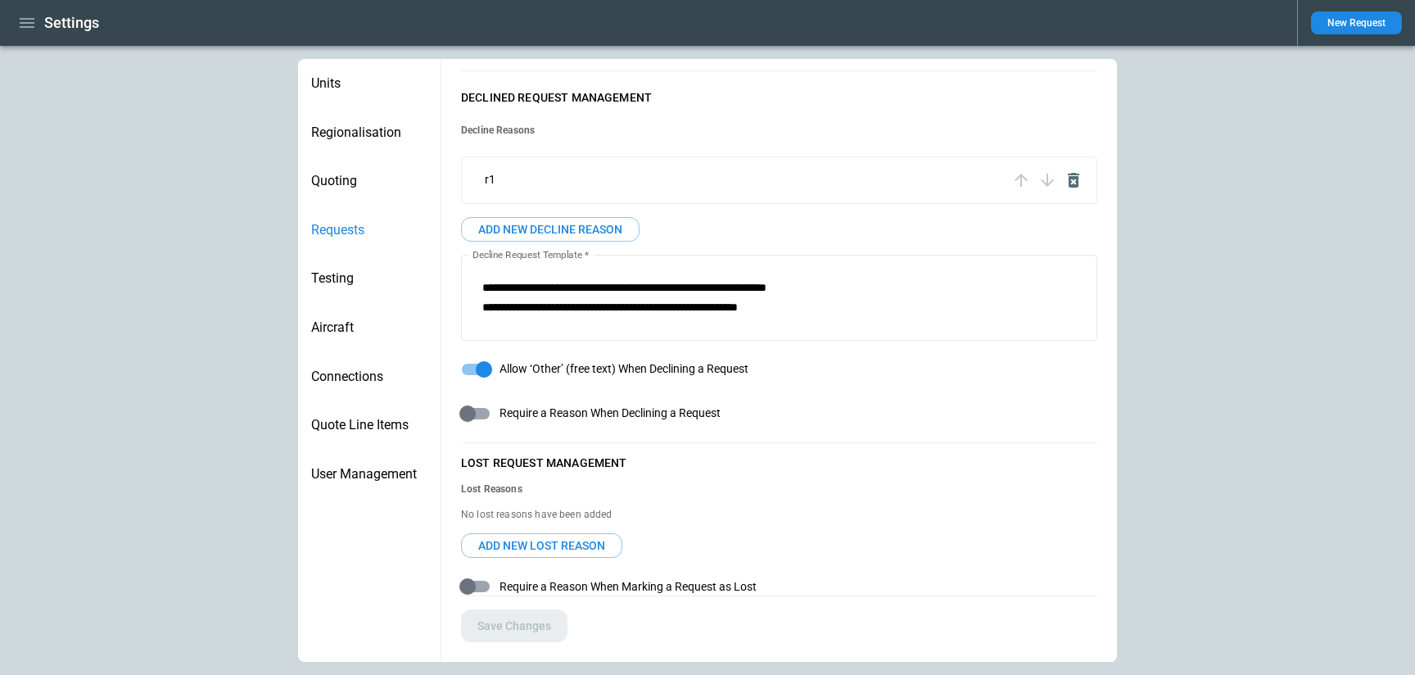
click at [590, 232] on button "ADD NEW DECLINE REASON" at bounding box center [550, 229] width 179 height 25
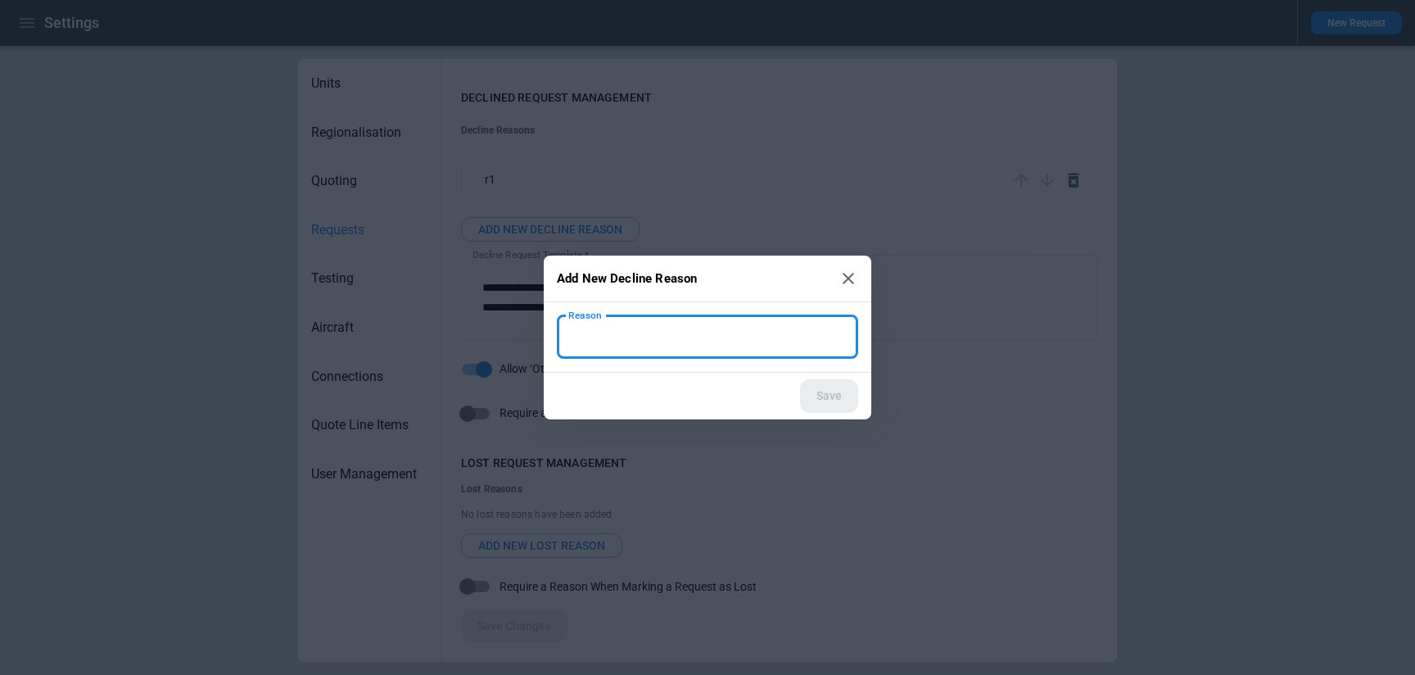
click at [650, 358] on input "Reason" at bounding box center [707, 336] width 301 height 43
paste input "**********"
type input "**********"
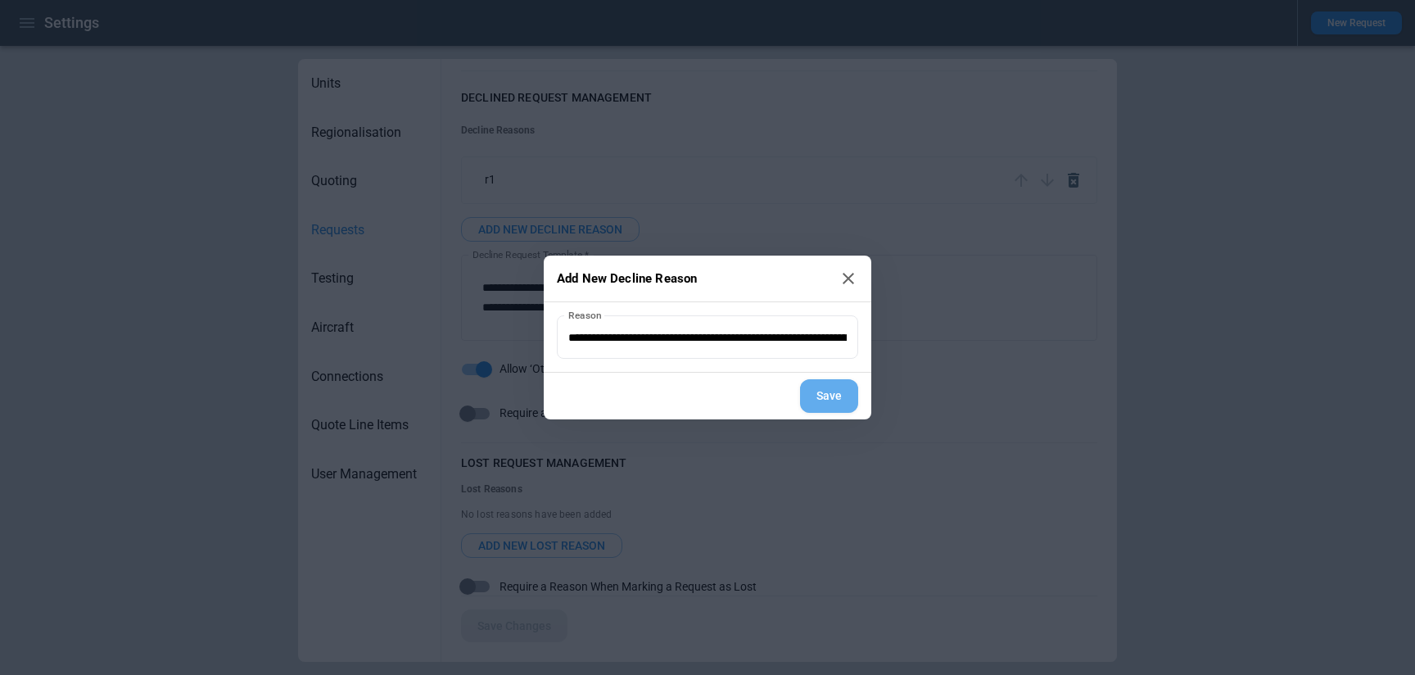
click at [840, 400] on button "Save" at bounding box center [829, 396] width 58 height 34
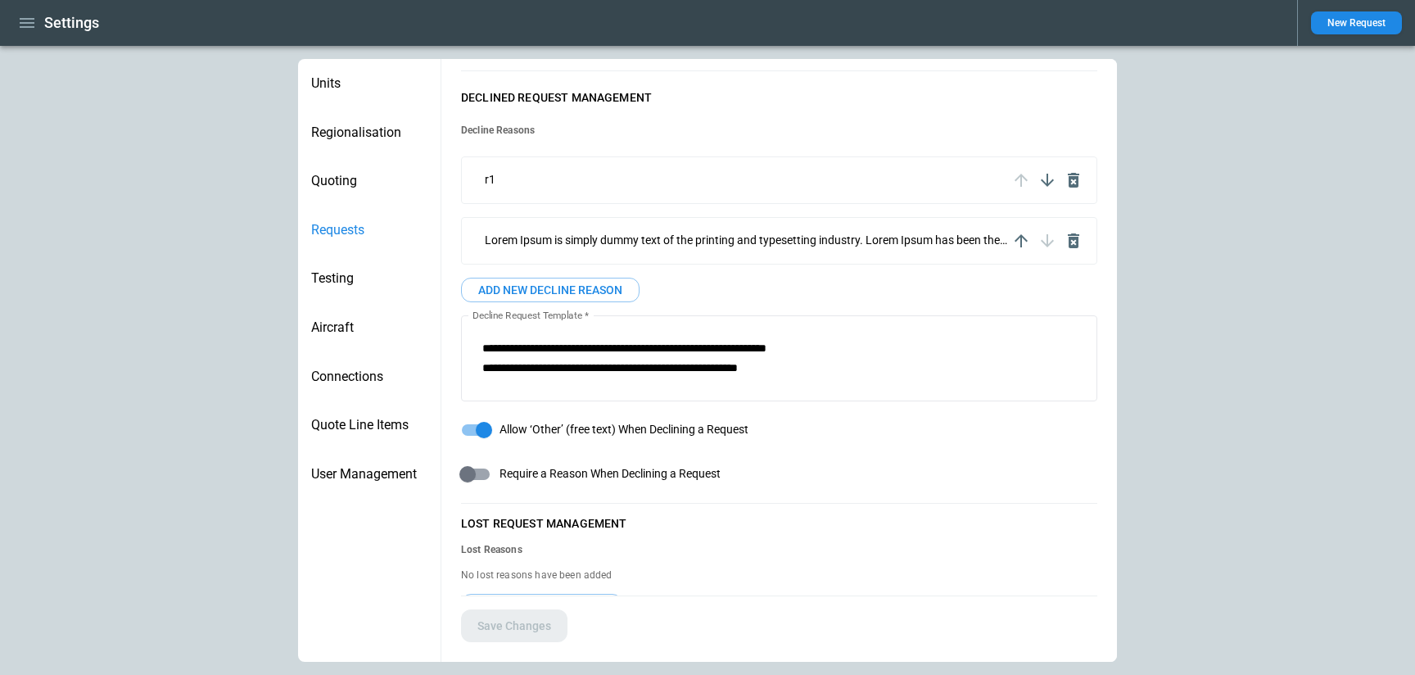
click at [944, 244] on p "Lorem Ipsum is simply dummy text of the printing and typesetting industry. Lore…" at bounding box center [746, 240] width 523 height 14
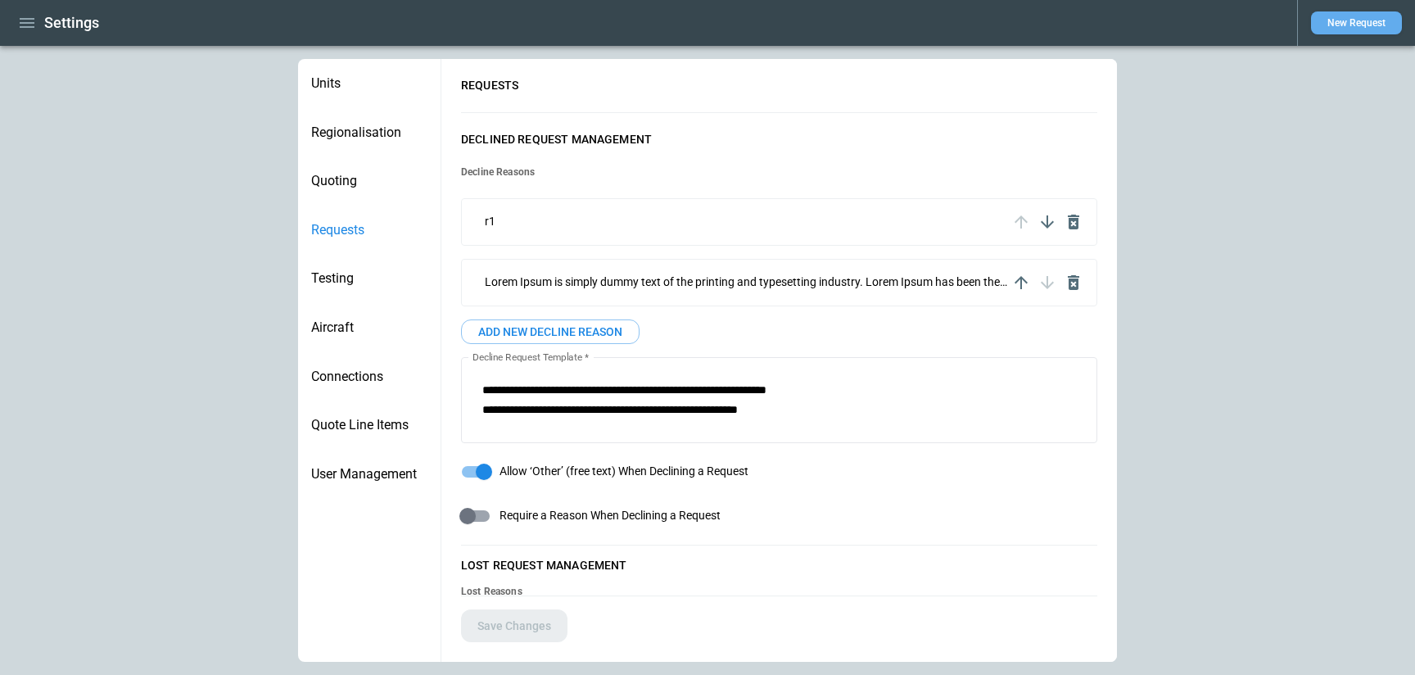
click at [1371, 18] on button "New Request" at bounding box center [1356, 22] width 91 height 23
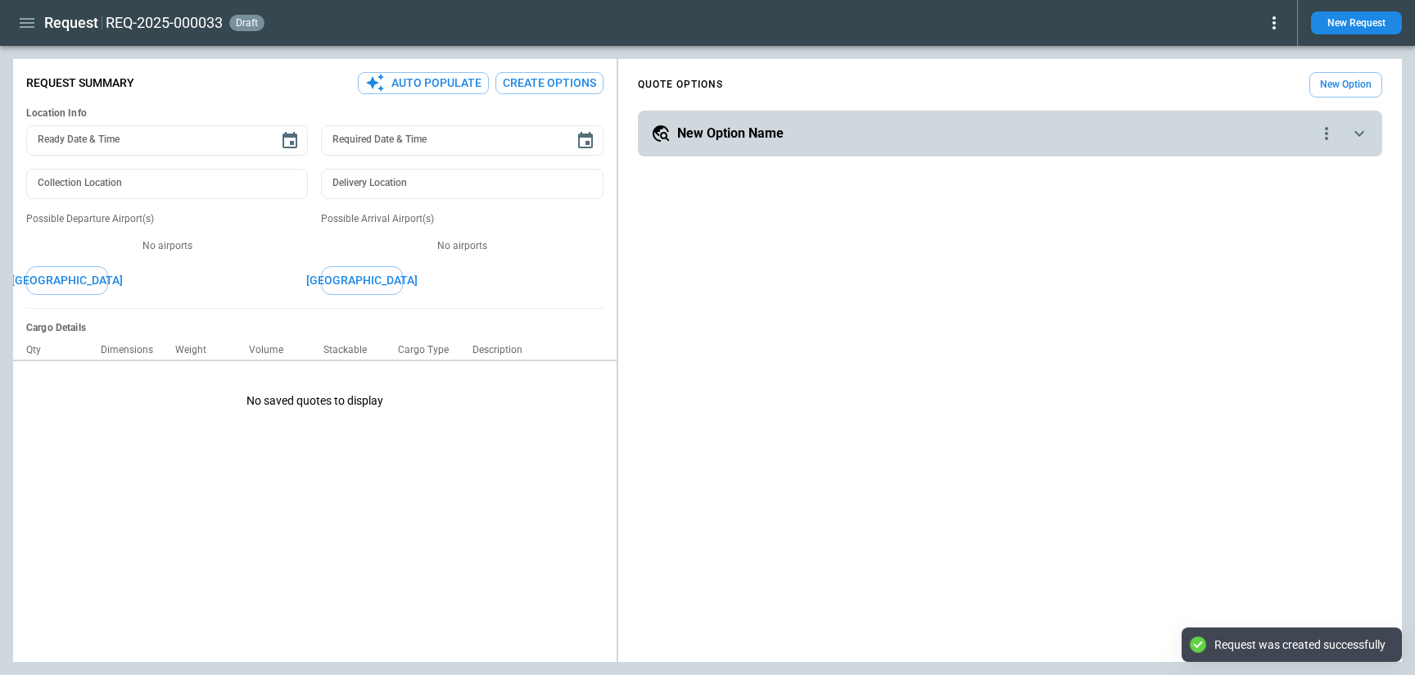
click at [1276, 27] on icon at bounding box center [1274, 22] width 3 height 13
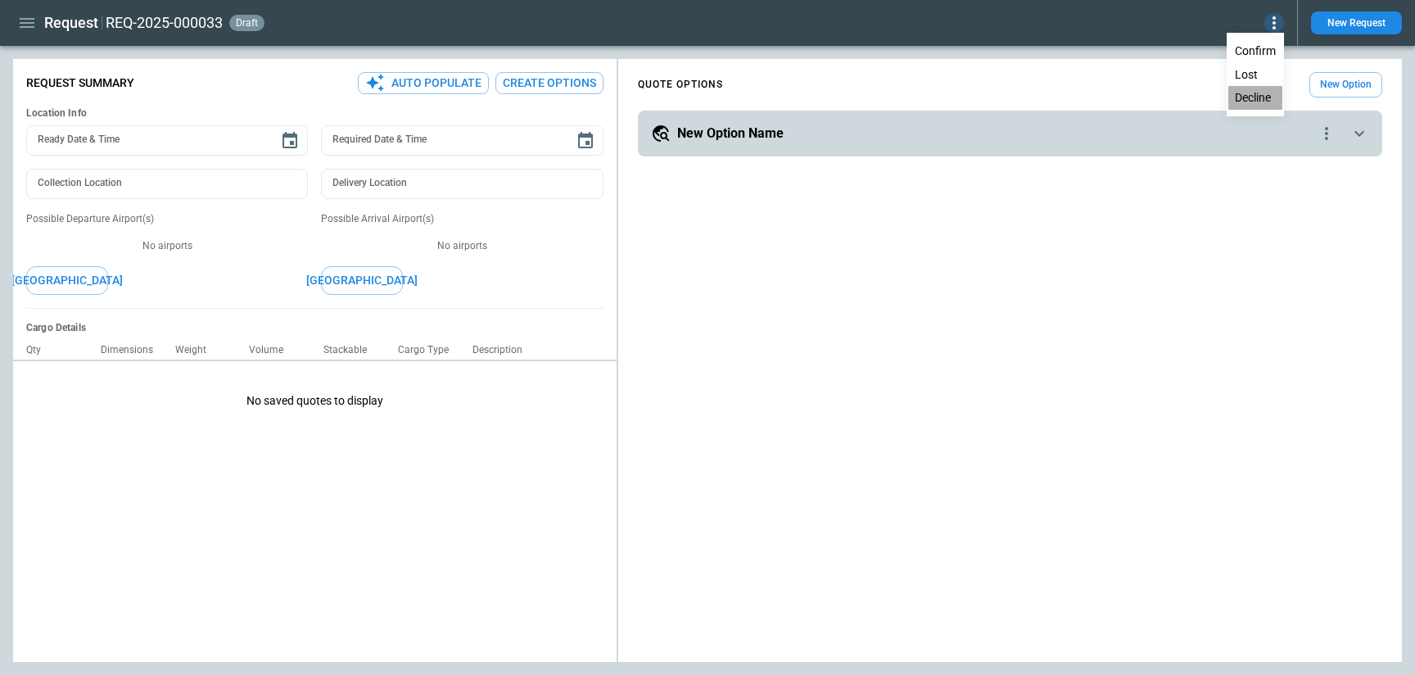
click at [1261, 101] on button "Decline" at bounding box center [1256, 98] width 54 height 24
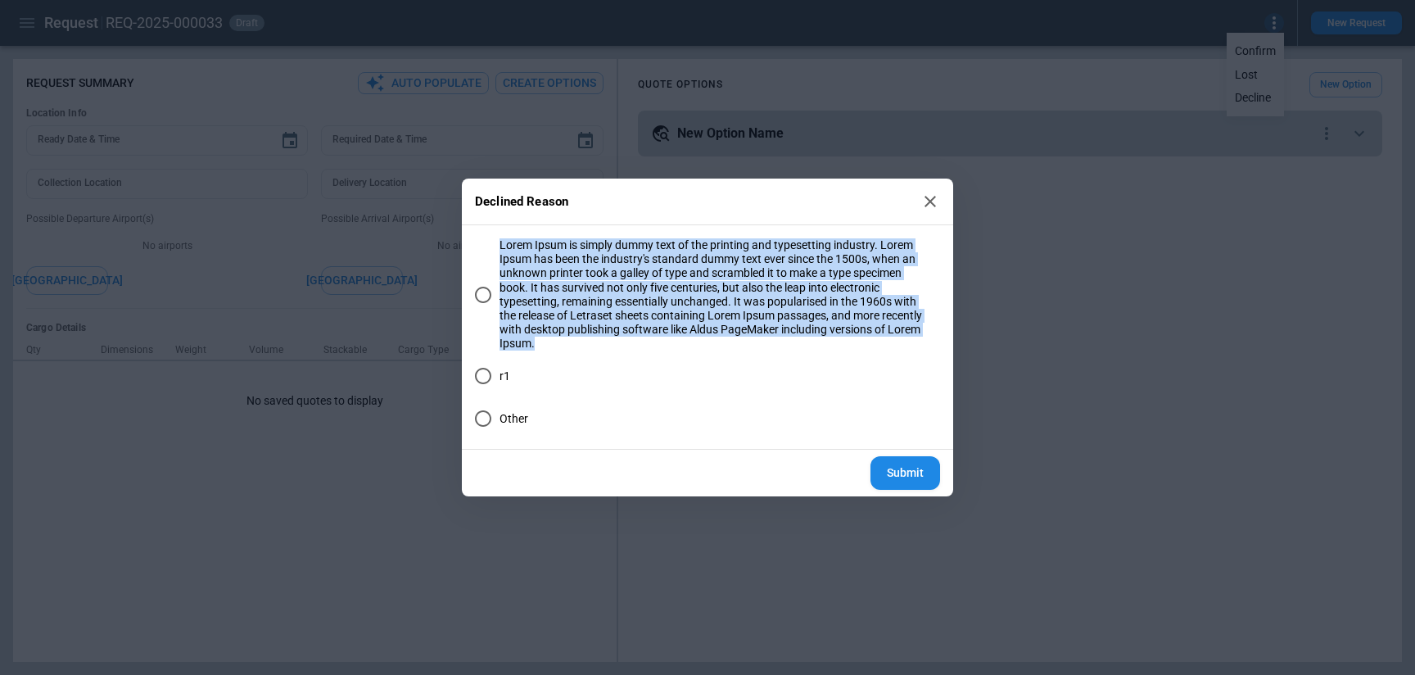
drag, startPoint x: 555, startPoint y: 353, endPoint x: 487, endPoint y: 242, distance: 129.4
click at [487, 242] on div "Lorem Ipsum is simply dummy text of the printing and typesetting industry. Lore…" at bounding box center [707, 336] width 465 height 197
click at [551, 319] on span "Lorem Ipsum is simply dummy text of the printing and typesetting industry. Lore…" at bounding box center [714, 294] width 428 height 112
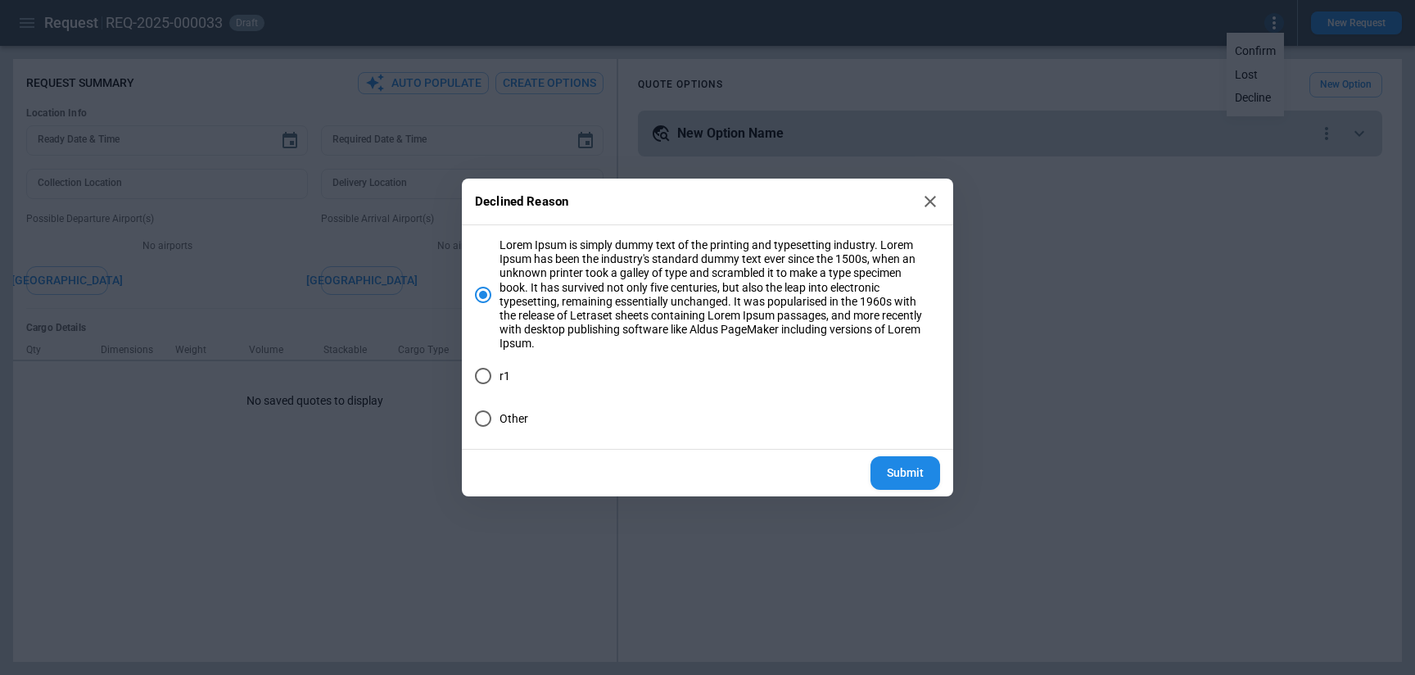
click at [569, 342] on span "Lorem Ipsum is simply dummy text of the printing and typesetting industry. Lore…" at bounding box center [714, 294] width 428 height 112
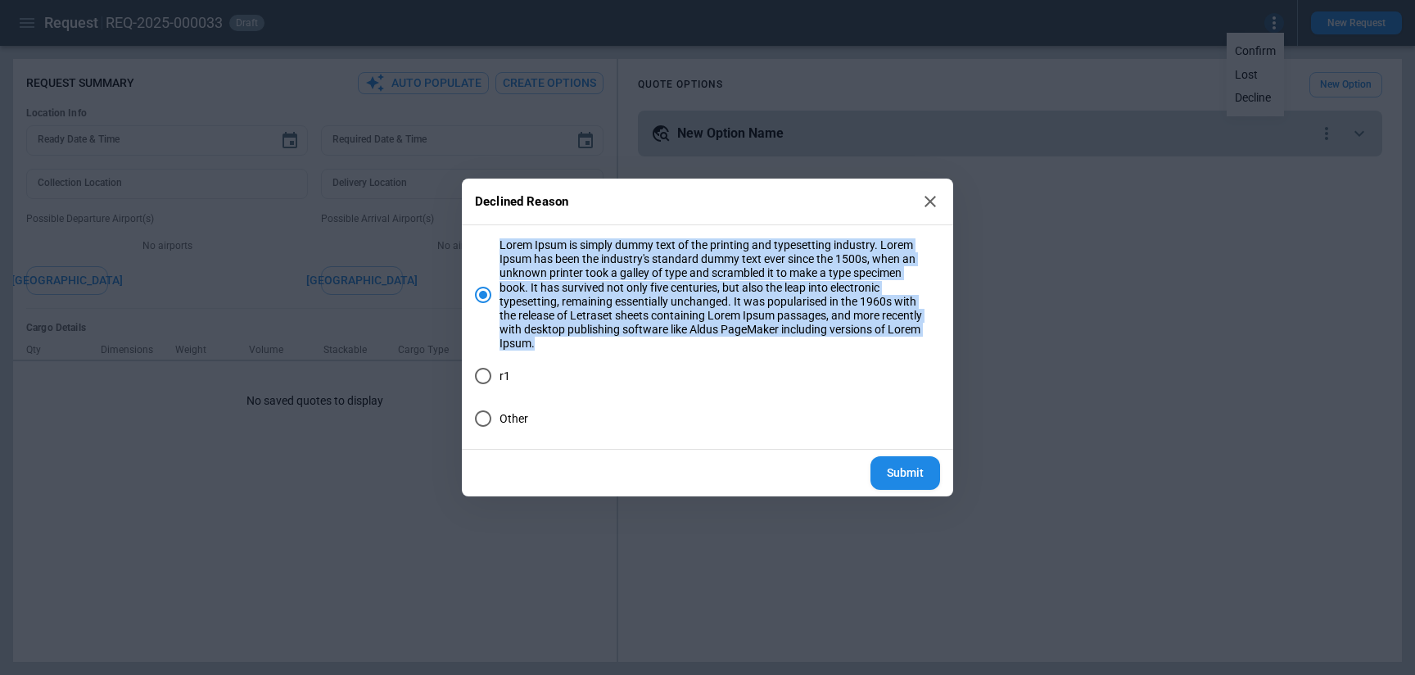
drag, startPoint x: 497, startPoint y: 239, endPoint x: 588, endPoint y: 345, distance: 139.4
click at [588, 345] on label "Lorem Ipsum is simply dummy text of the printing and typesetting industry. Lore…" at bounding box center [696, 294] width 461 height 112
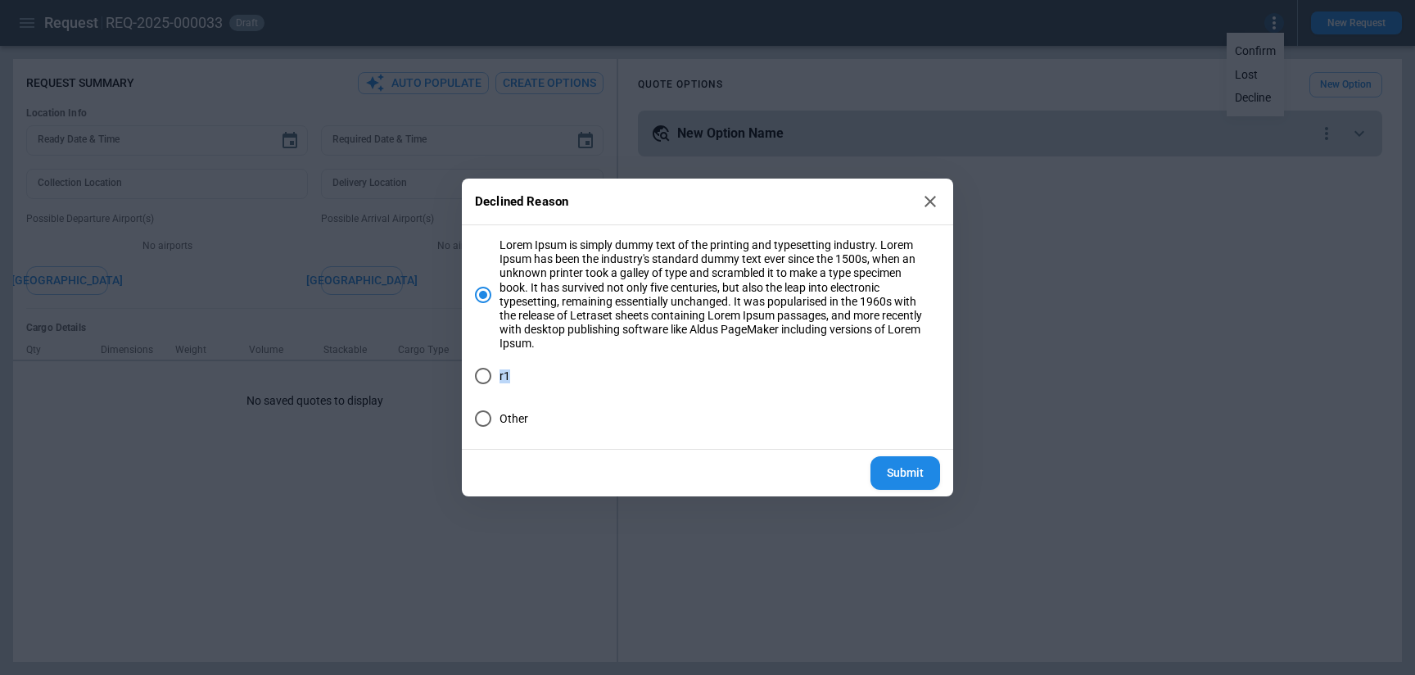
click at [474, 379] on label "r1" at bounding box center [696, 376] width 461 height 34
click at [934, 201] on icon at bounding box center [931, 202] width 20 height 20
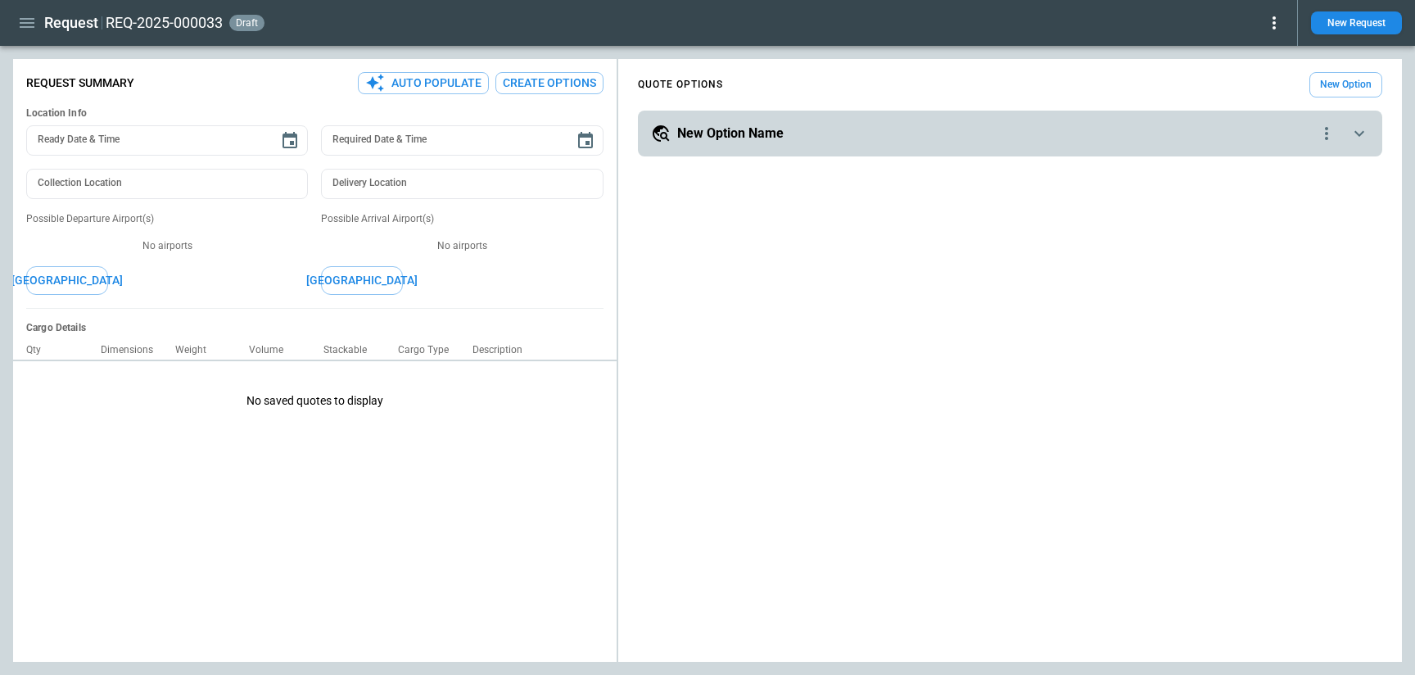
click at [24, 20] on icon "button" at bounding box center [27, 23] width 20 height 20
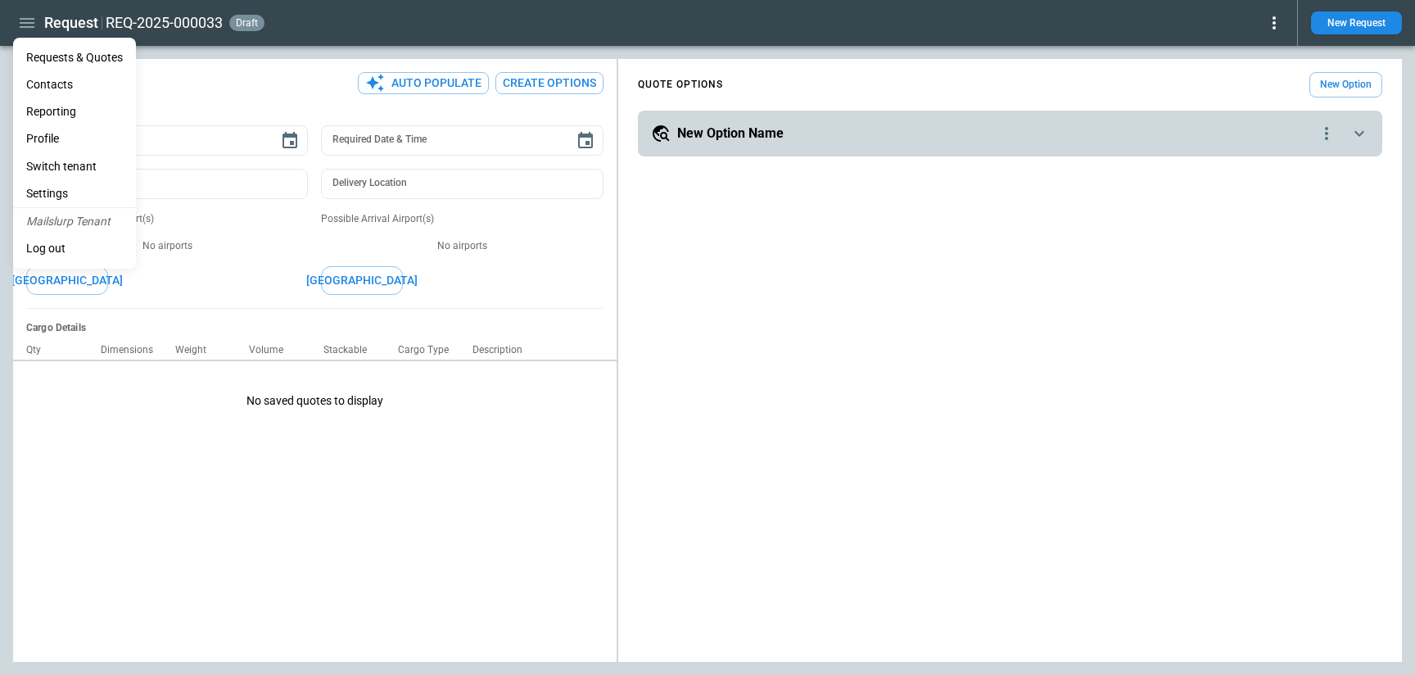
click at [43, 83] on li "Contacts" at bounding box center [74, 84] width 123 height 27
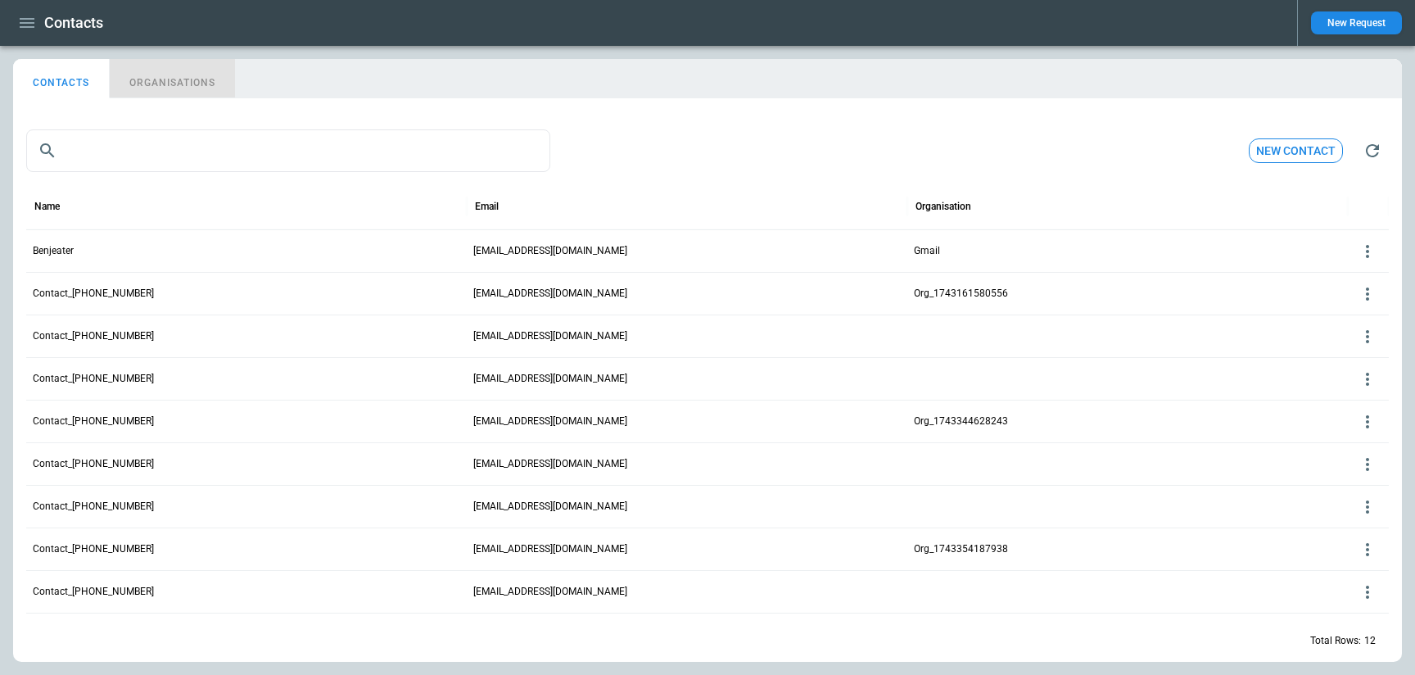
click at [166, 83] on button "ORGANISATIONS" at bounding box center [172, 78] width 125 height 39
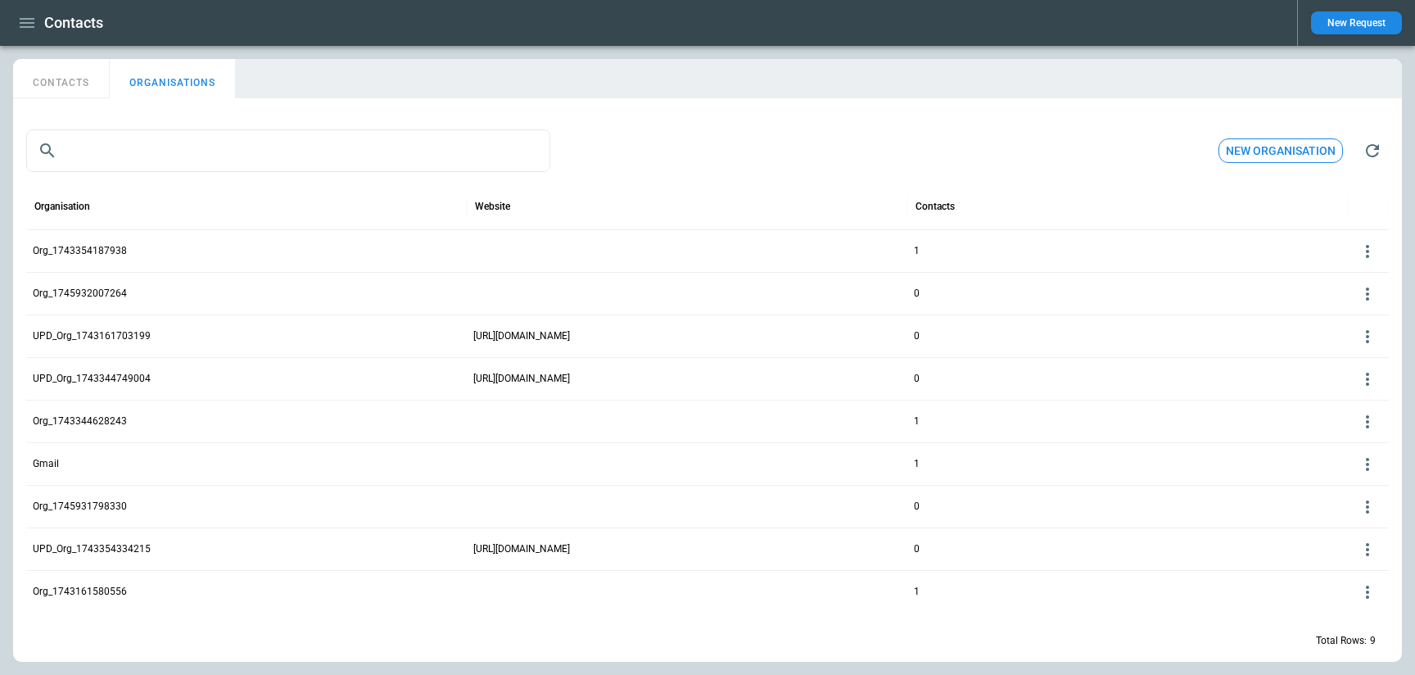
click at [1369, 252] on icon at bounding box center [1368, 252] width 20 height 20
click at [1352, 282] on button "Edit" at bounding box center [1354, 277] width 53 height 24
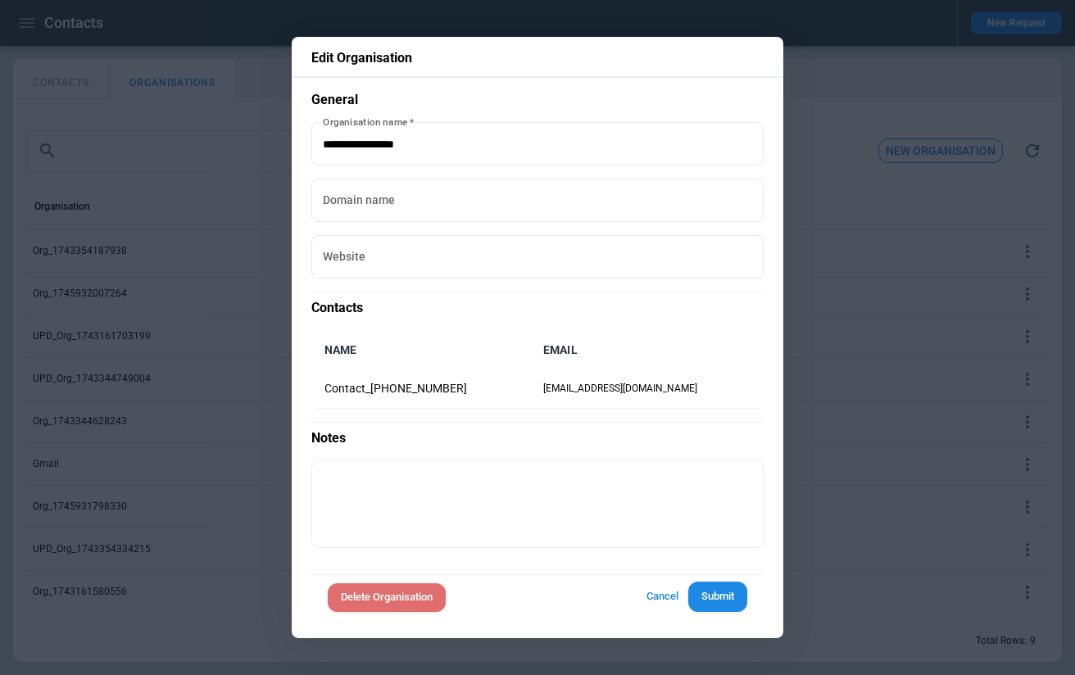
click at [379, 596] on button "Delete Organisation" at bounding box center [387, 597] width 118 height 29
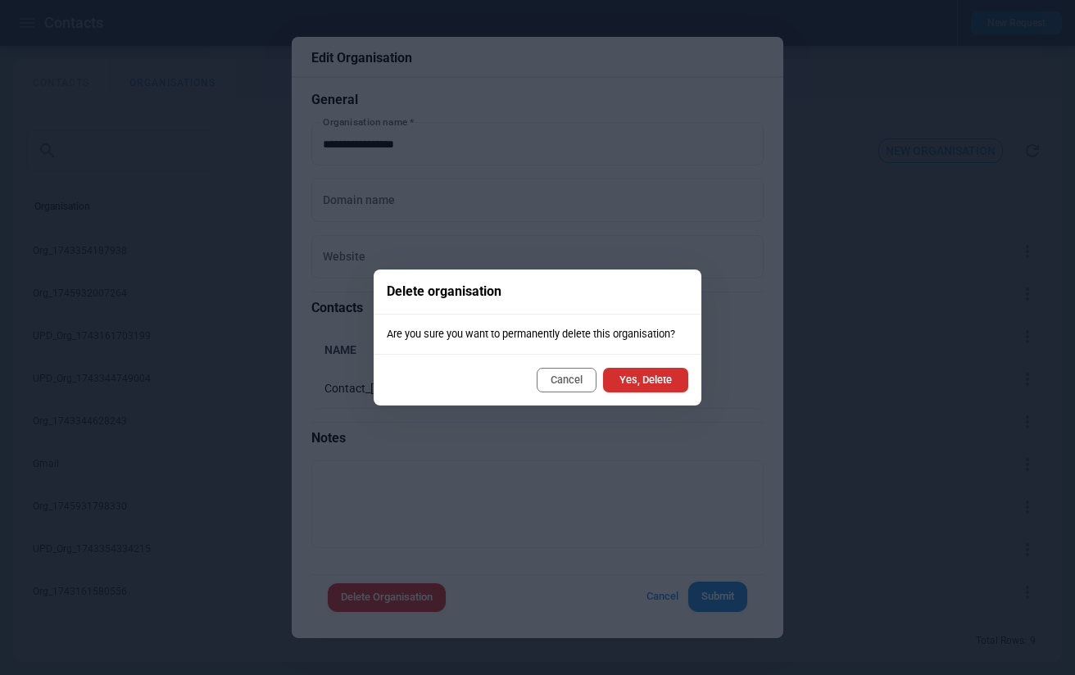
click at [638, 384] on button "Yes, Delete" at bounding box center [645, 380] width 85 height 25
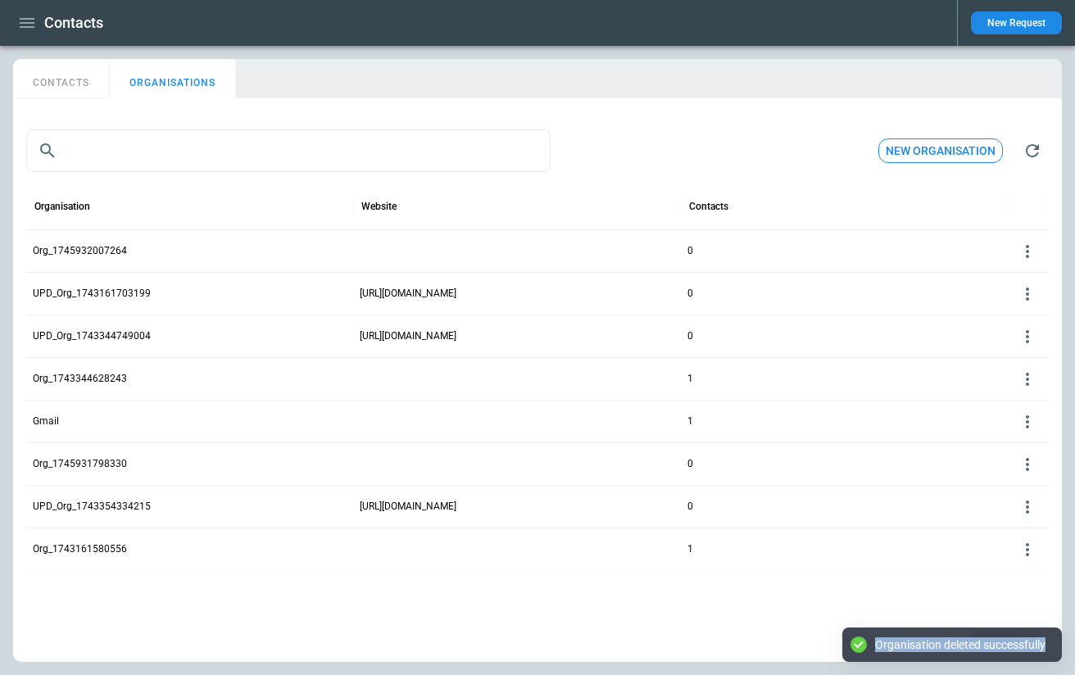
drag, startPoint x: 873, startPoint y: 644, endPoint x: 1047, endPoint y: 643, distance: 173.7
click at [1047, 644] on div "Organisation deleted successfully" at bounding box center [952, 644] width 220 height 34
copy div "Organisation deleted successfully"
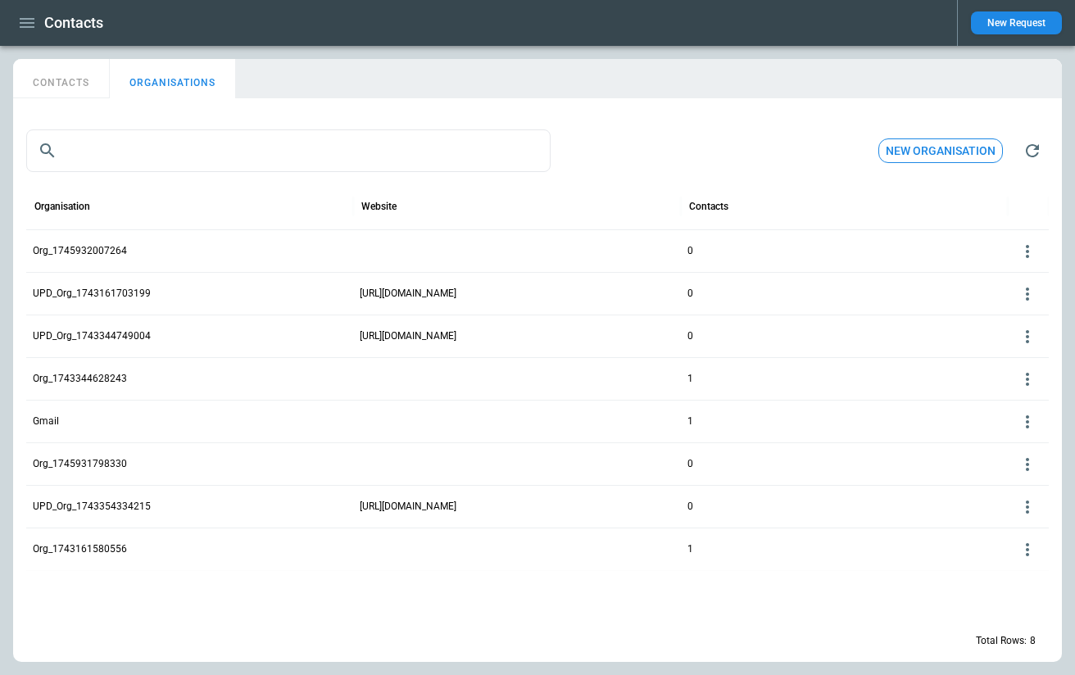
click at [75, 84] on button "CONTACTS" at bounding box center [61, 78] width 97 height 39
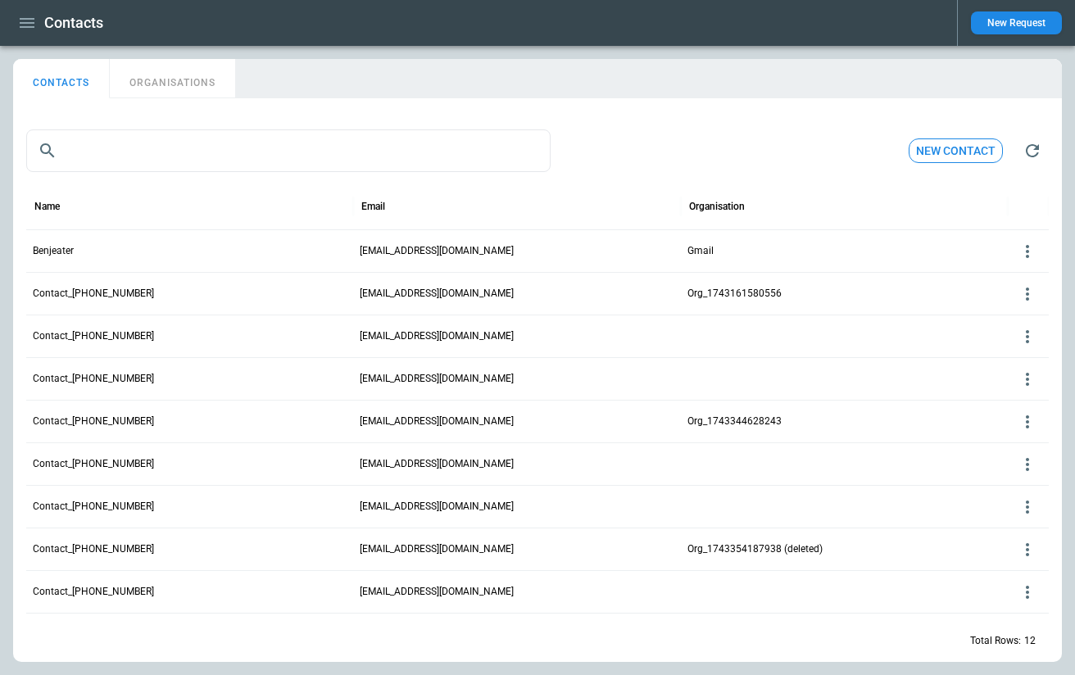
click at [1035, 336] on icon at bounding box center [1027, 337] width 20 height 20
click at [1016, 360] on button "Edit" at bounding box center [1013, 362] width 53 height 24
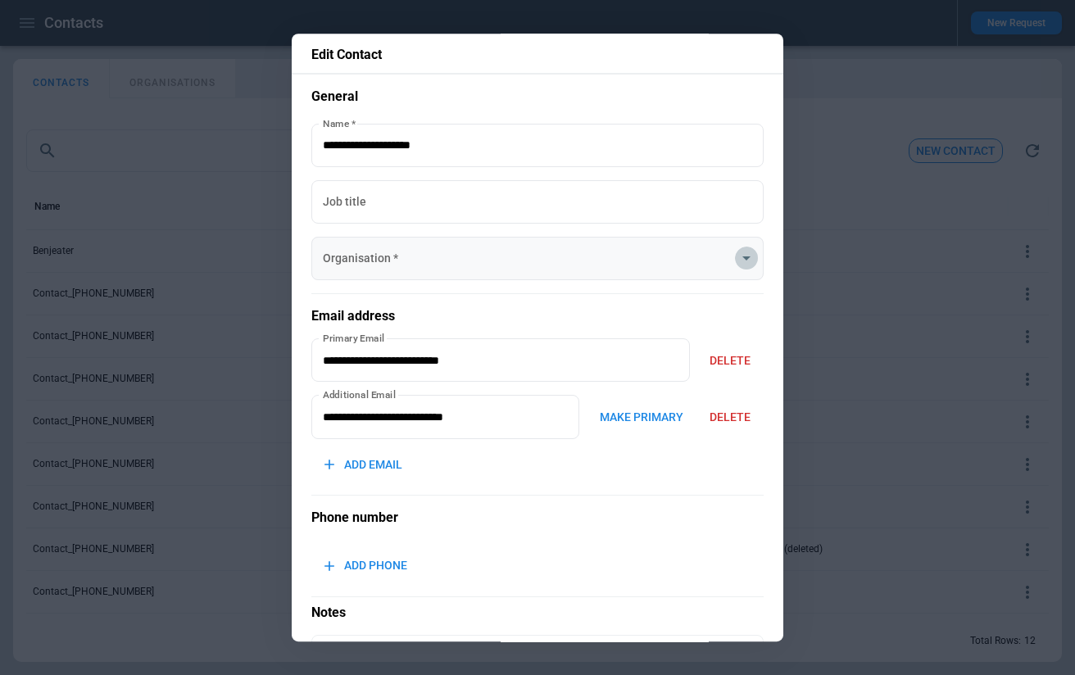
click at [743, 259] on icon "Open" at bounding box center [746, 259] width 20 height 20
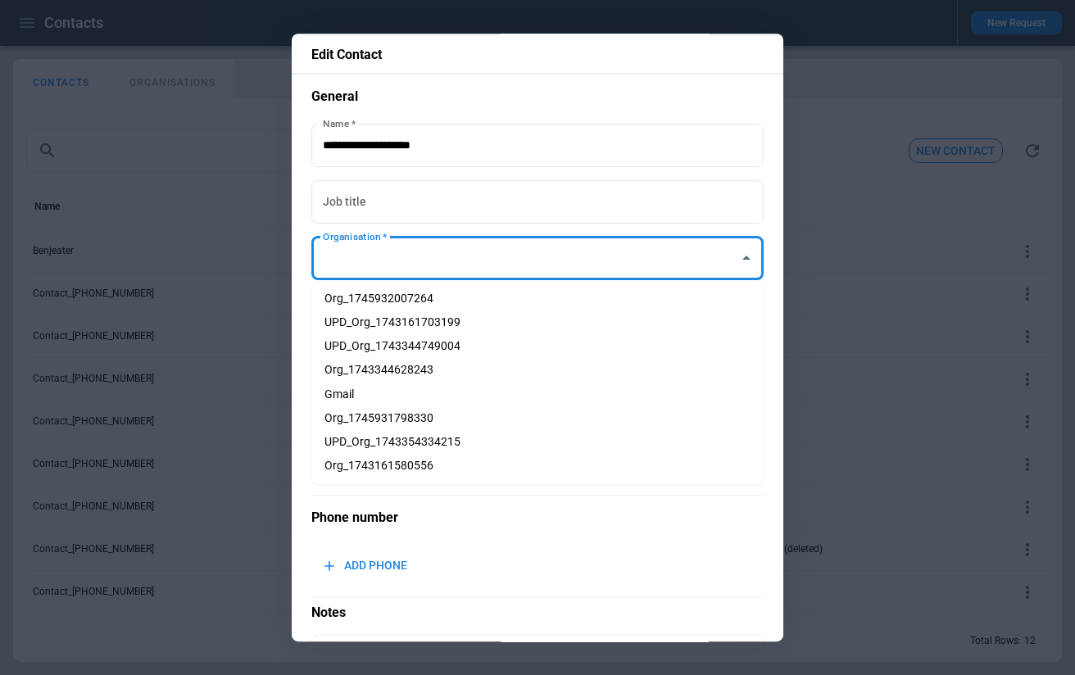
click at [484, 292] on li "Org_1745932007264" at bounding box center [537, 299] width 452 height 24
type input "**********"
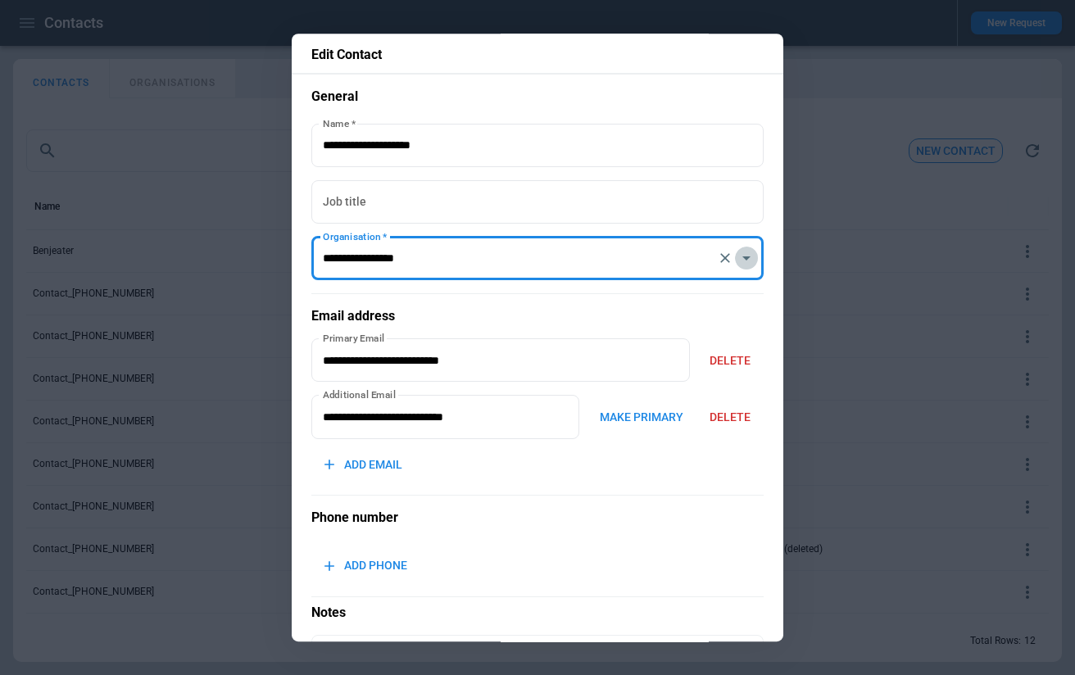
click at [747, 256] on icon "Open" at bounding box center [746, 259] width 20 height 20
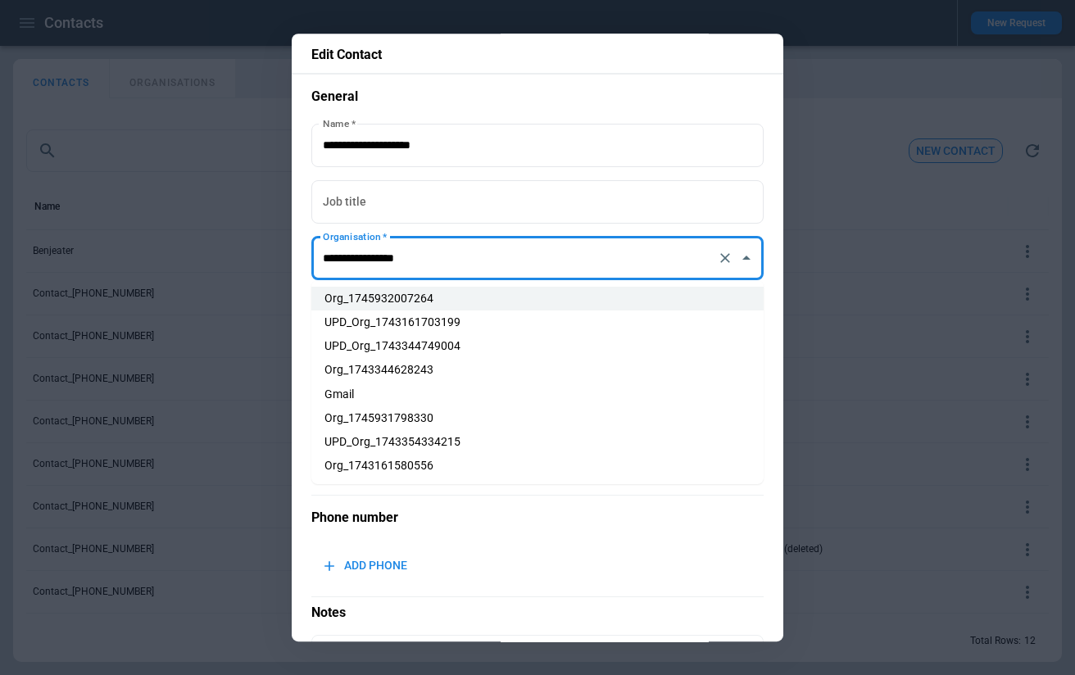
click at [722, 259] on icon "Clear" at bounding box center [725, 259] width 16 height 16
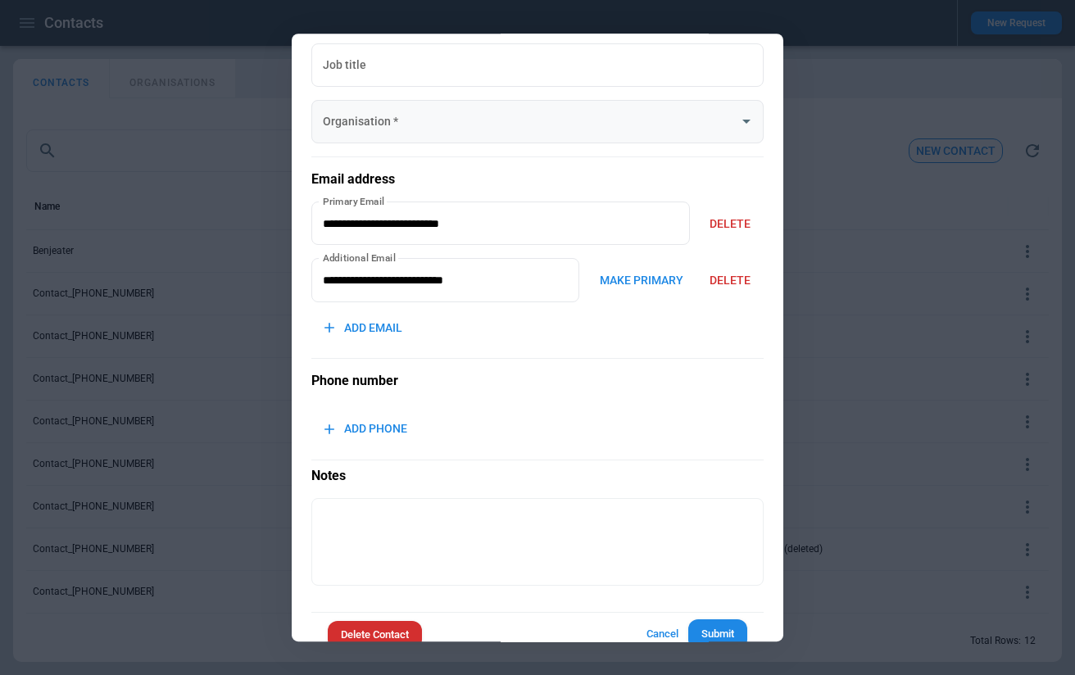
scroll to position [171, 0]
